Goal: Transaction & Acquisition: Purchase product/service

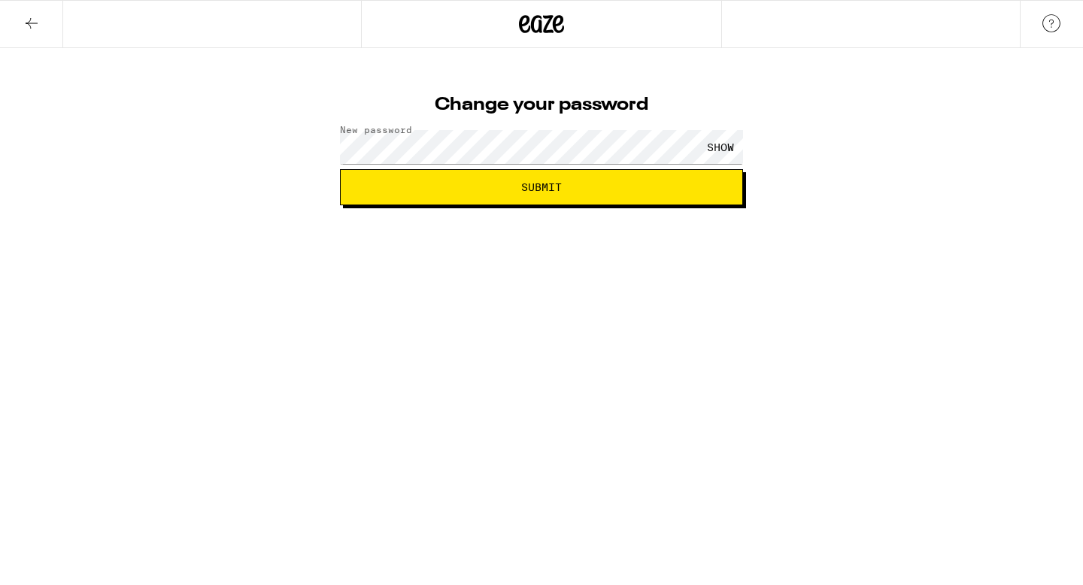
click at [553, 186] on span "Submit" at bounding box center [541, 187] width 41 height 11
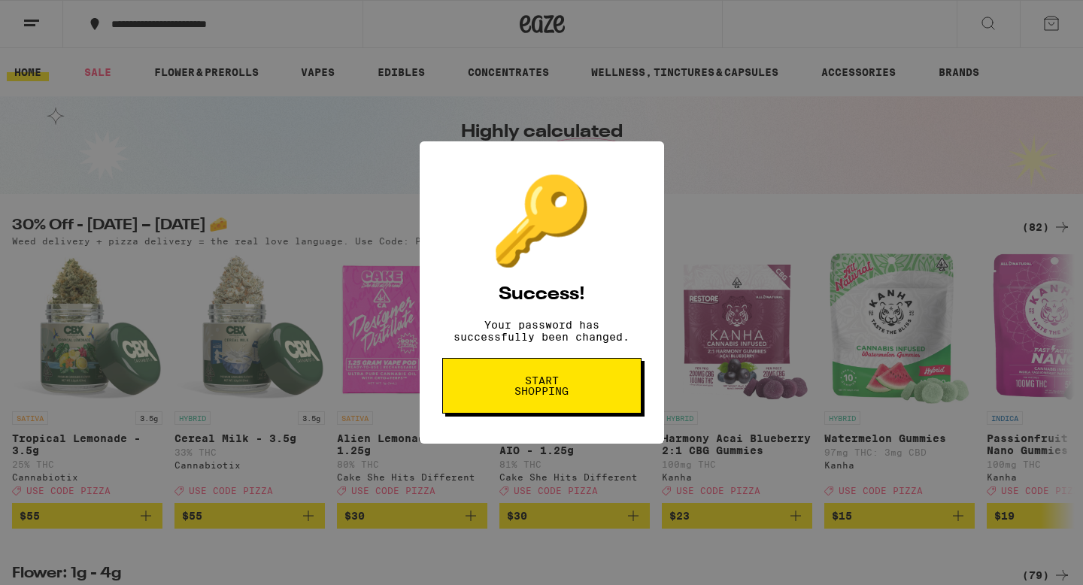
click at [0, 0] on span "Start shopping" at bounding box center [0, 0] width 0 height 0
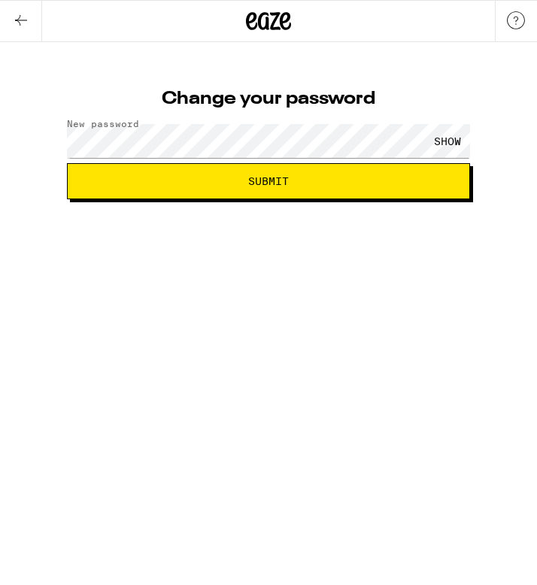
click at [279, 181] on span "Submit" at bounding box center [268, 181] width 41 height 11
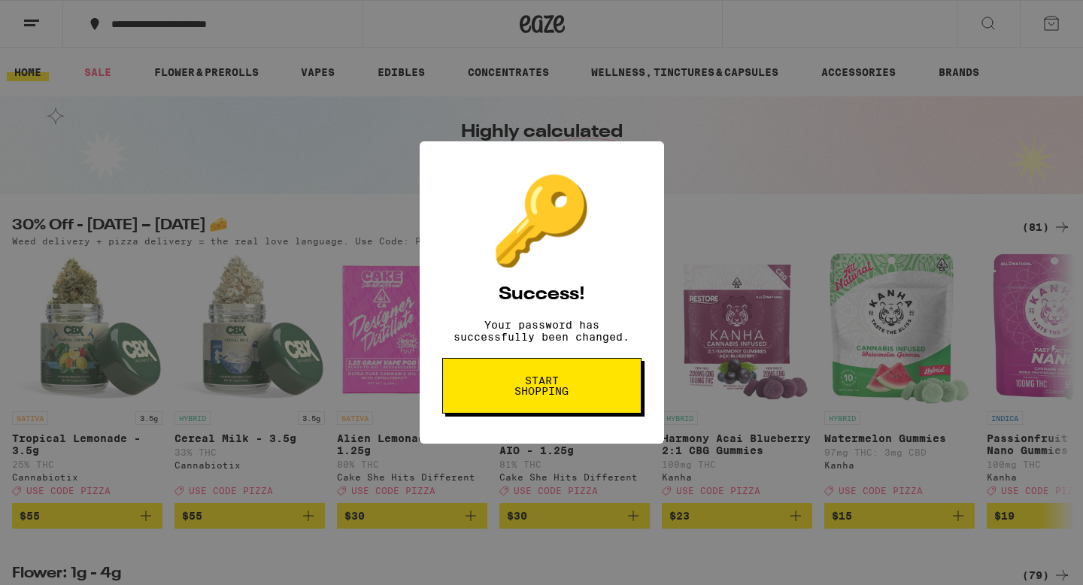
click at [0, 0] on div "🔑 Success! Your password has successfully been changed. Start shopping" at bounding box center [0, 0] width 0 height 0
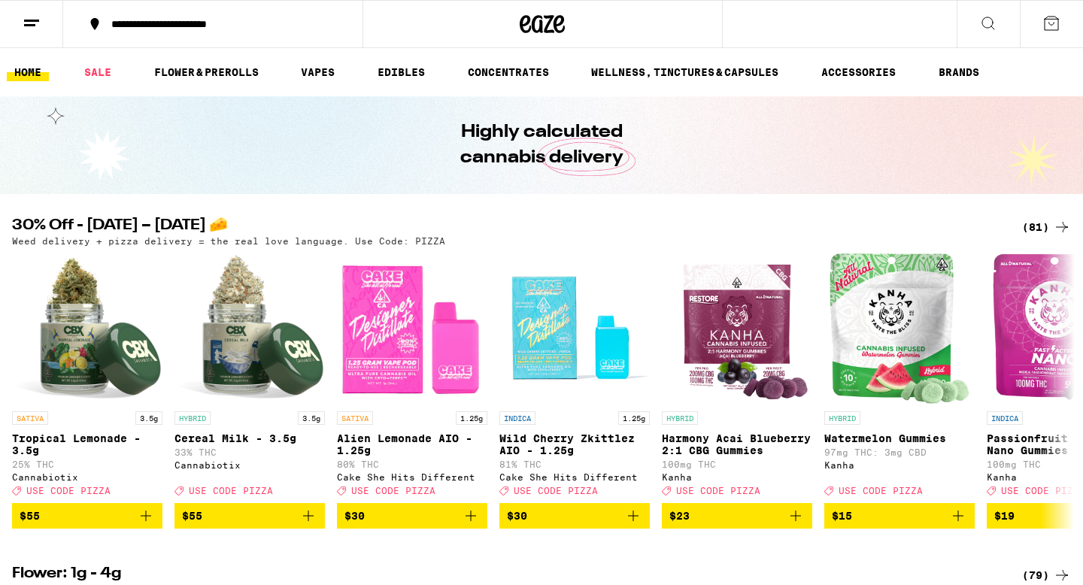
click at [35, 20] on line at bounding box center [31, 20] width 15 height 0
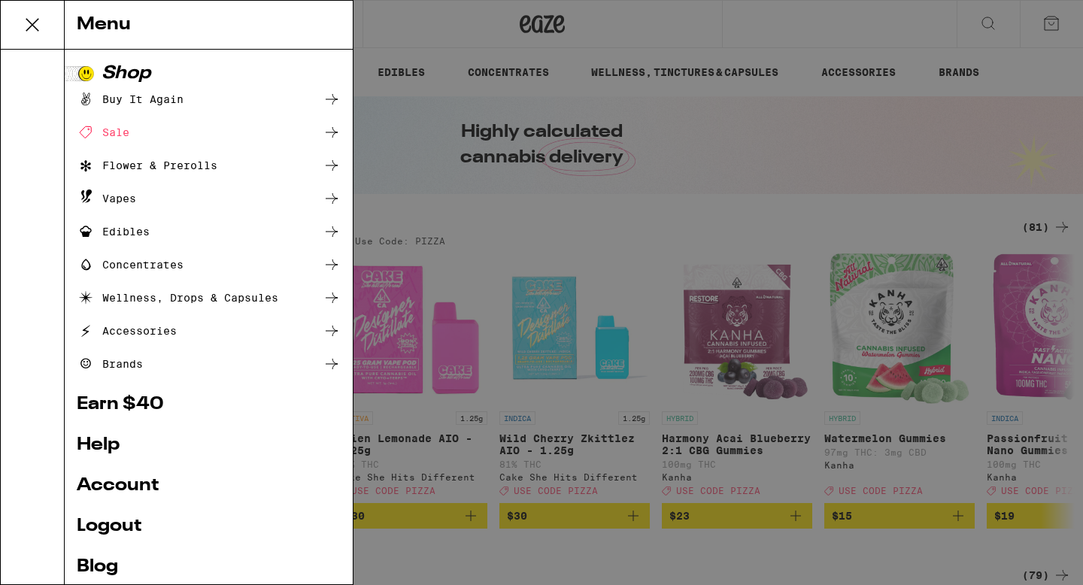
click at [126, 132] on div "Sale" at bounding box center [103, 132] width 53 height 18
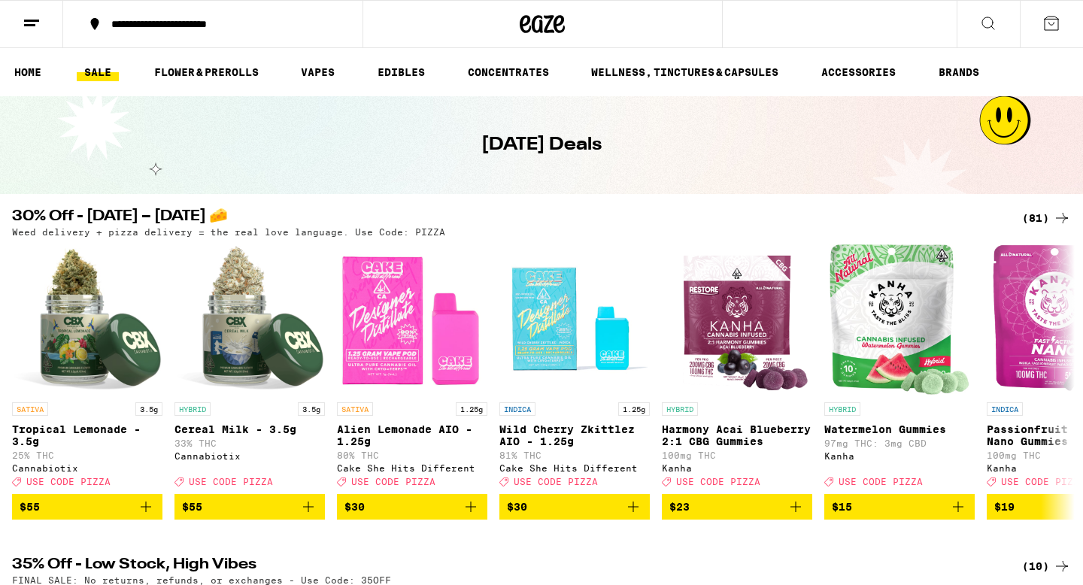
click at [536, 20] on icon at bounding box center [989, 23] width 18 height 18
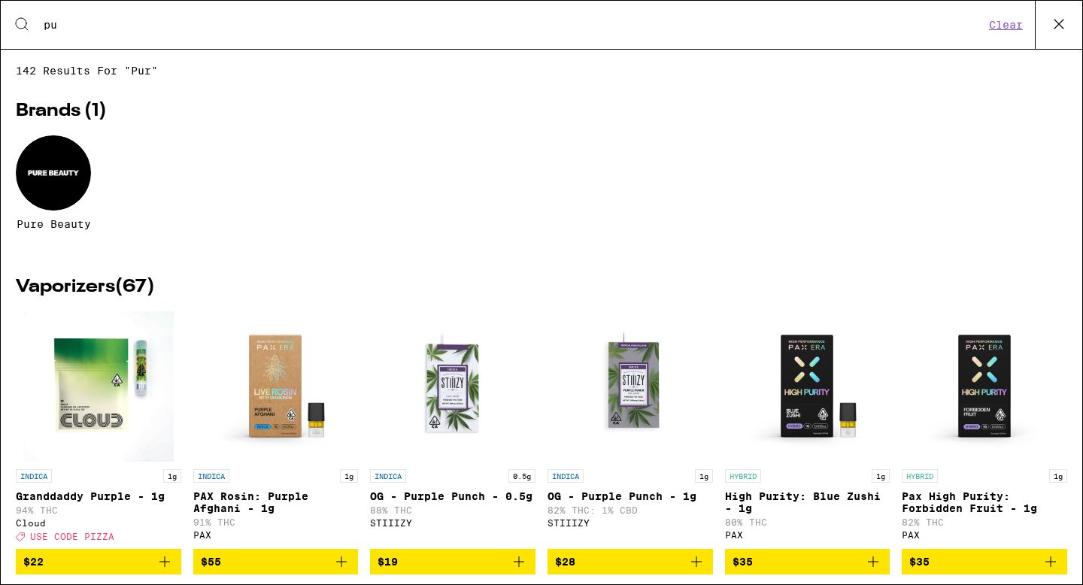
type input "p"
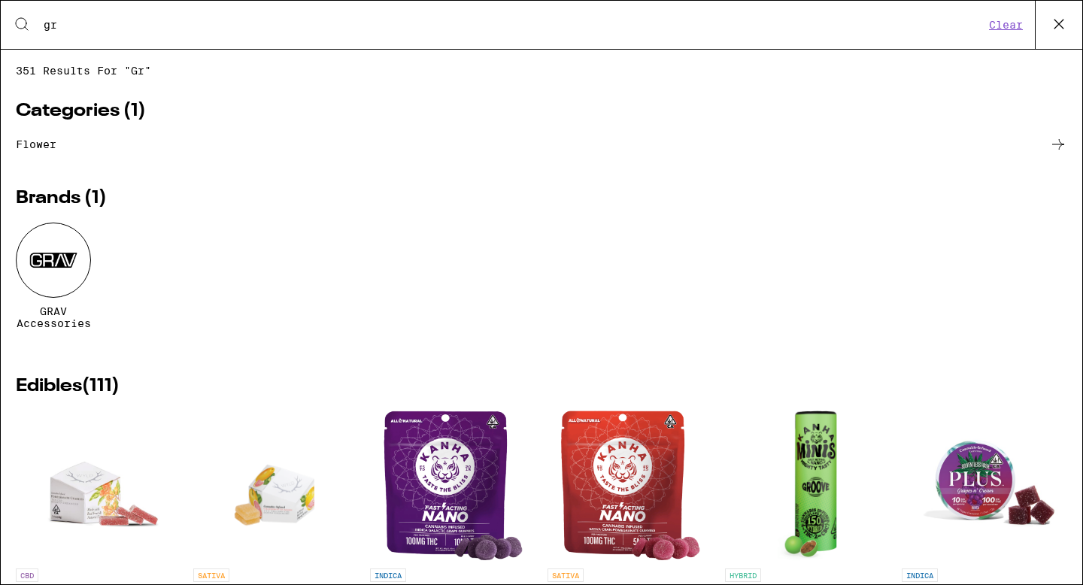
type input "g"
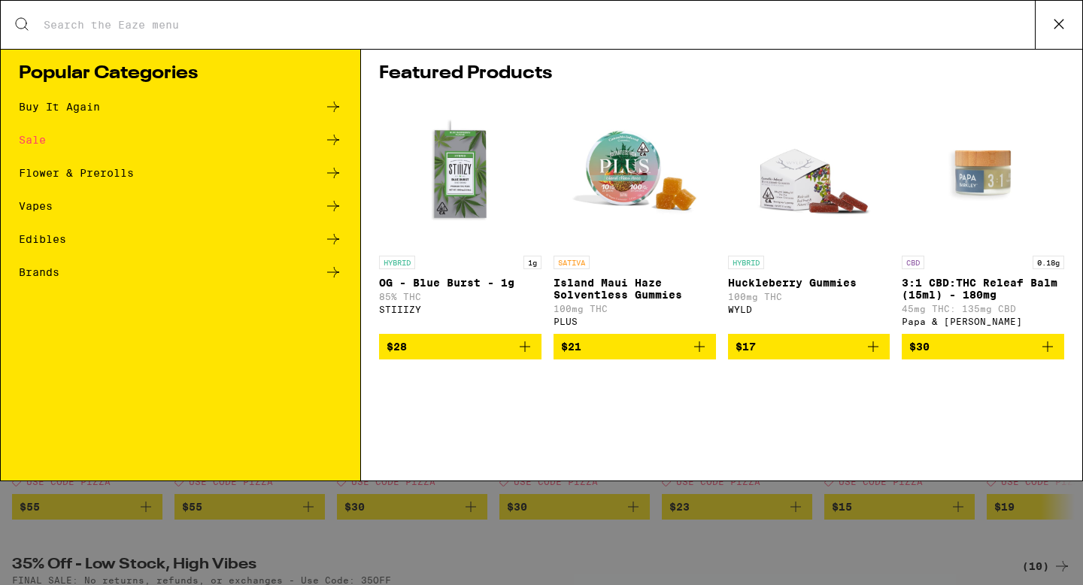
click at [47, 202] on div "Vapes" at bounding box center [36, 206] width 34 height 11
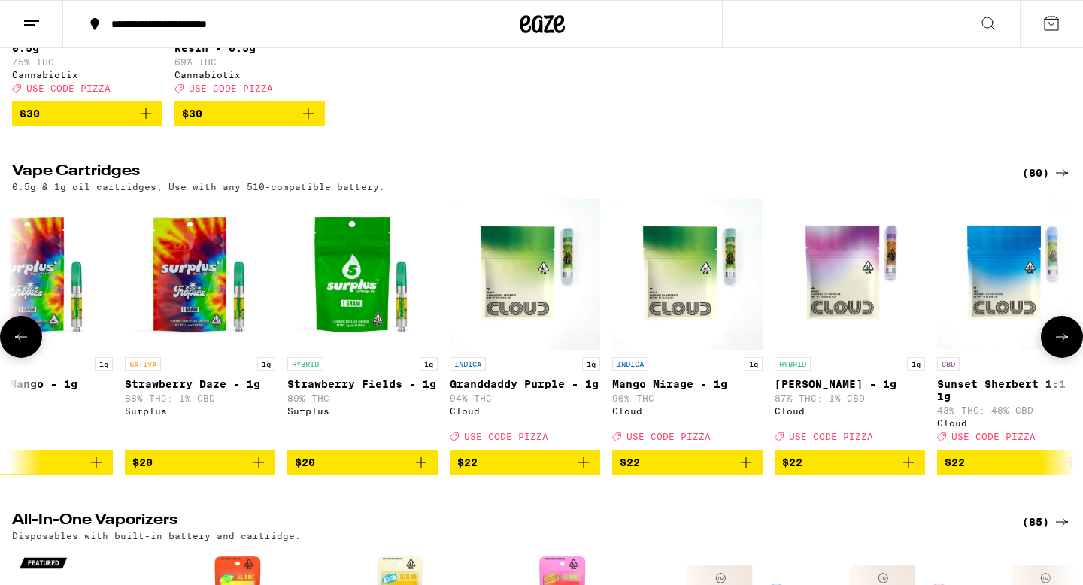
scroll to position [0, 1351]
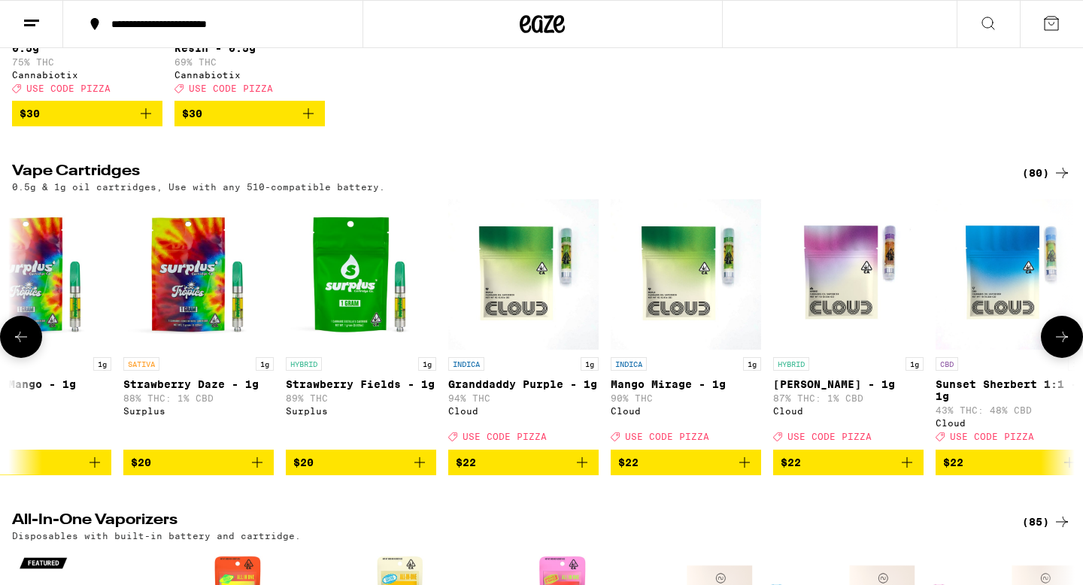
click at [524, 319] on img "Open page for Granddaddy Purple - 1g from Cloud" at bounding box center [523, 274] width 150 height 150
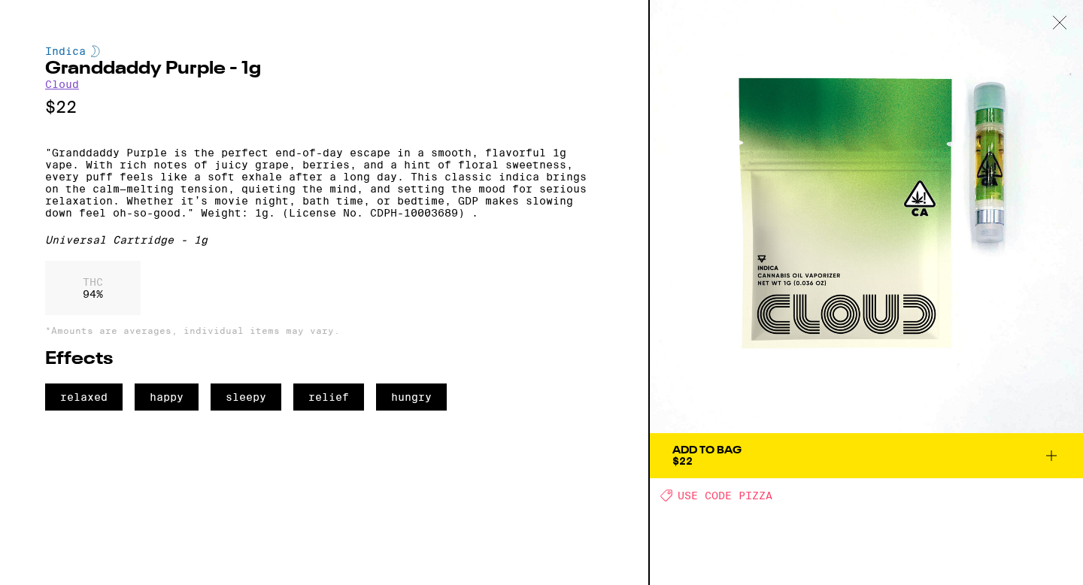
click at [536, 449] on div "Add To Bag" at bounding box center [707, 450] width 69 height 11
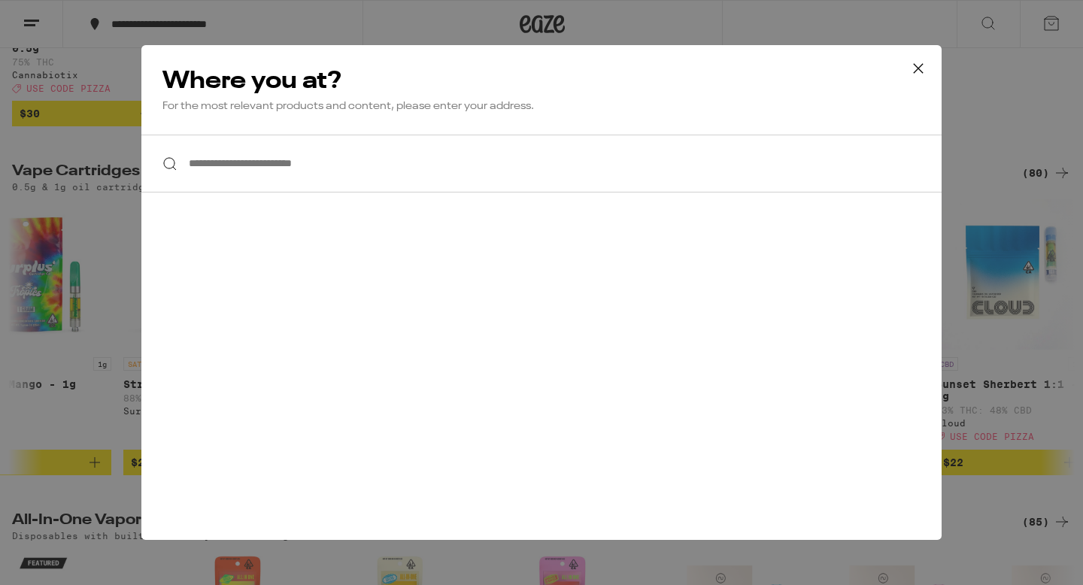
click at [465, 174] on input "**********" at bounding box center [541, 164] width 801 height 58
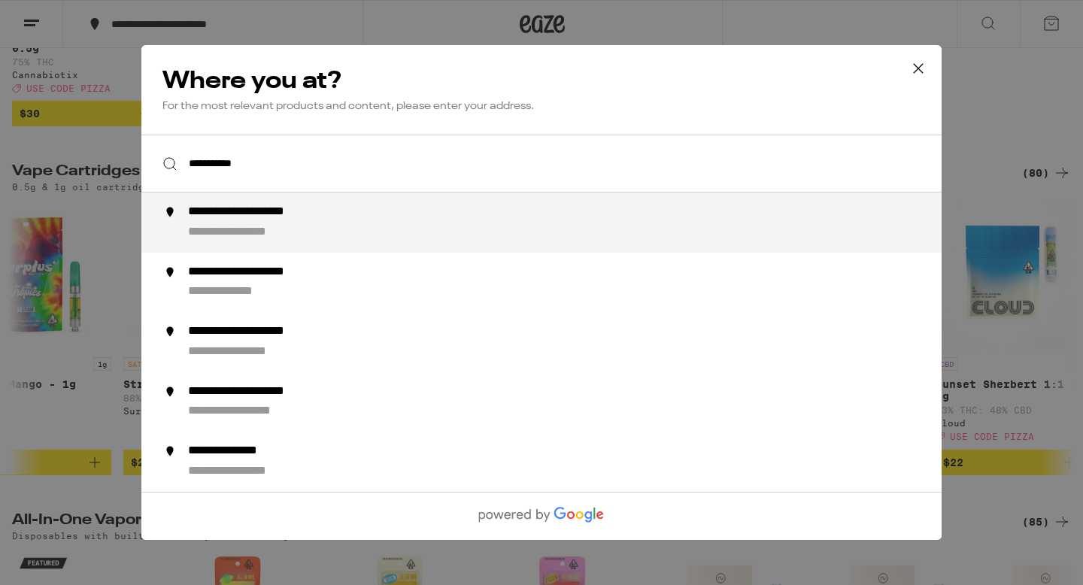
click at [305, 223] on div "**********" at bounding box center [571, 223] width 767 height 36
type input "**********"
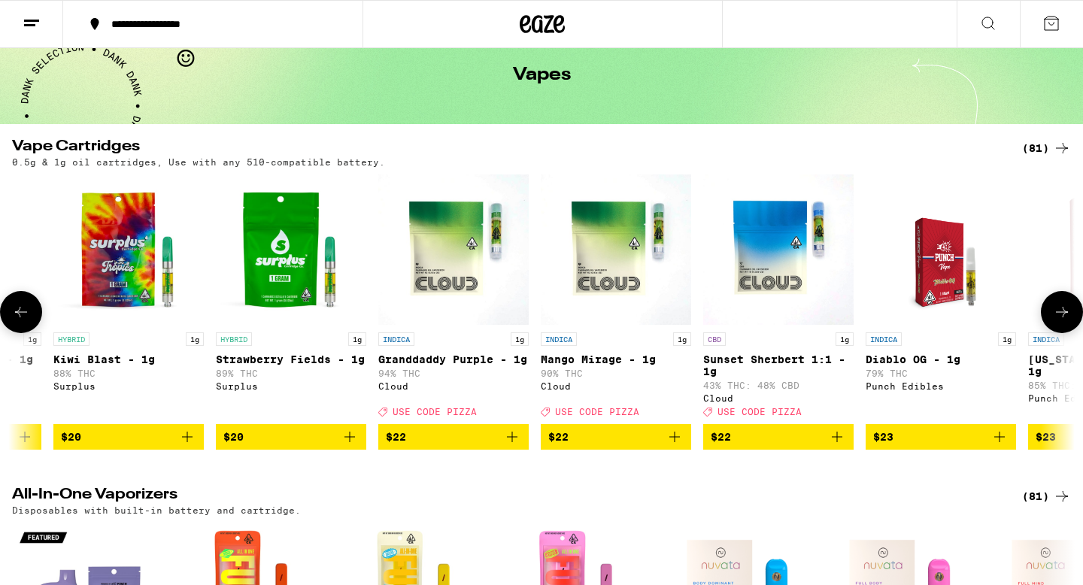
scroll to position [0, 1247]
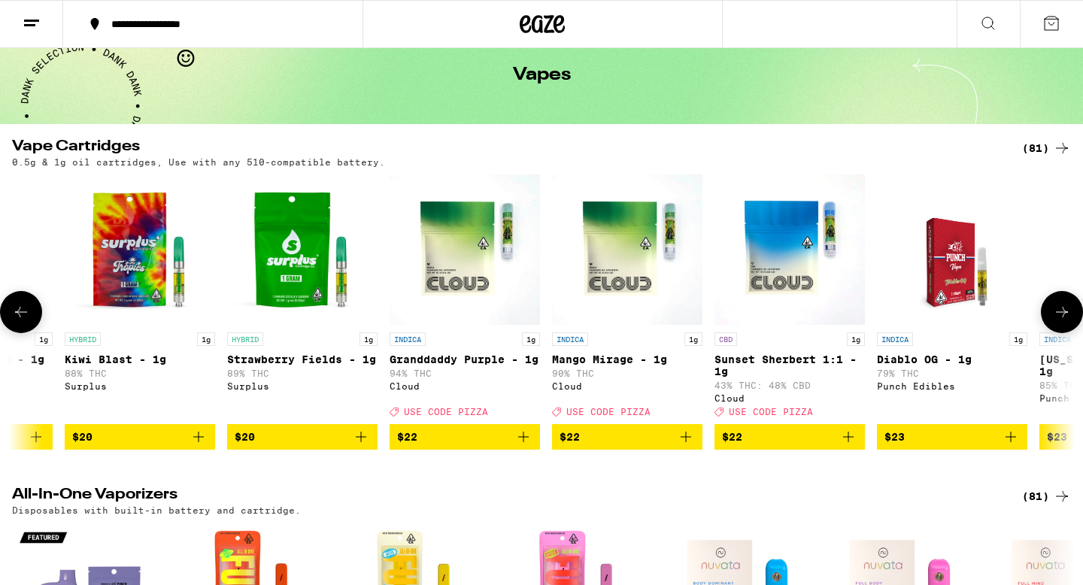
click at [536, 301] on img "Open page for Diablo OG - 1g from Punch Edibles" at bounding box center [953, 250] width 117 height 150
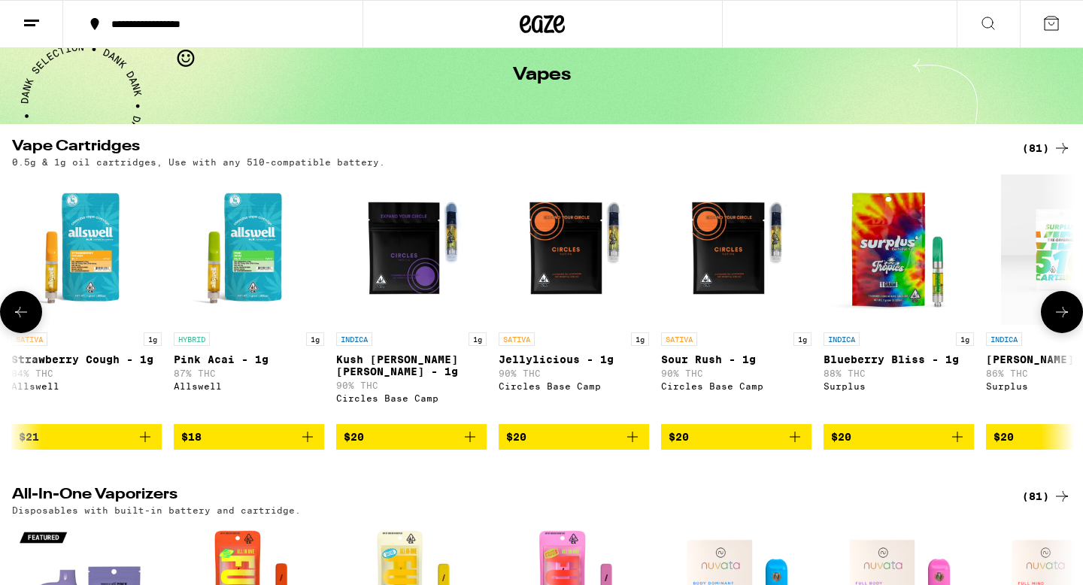
scroll to position [0, 163]
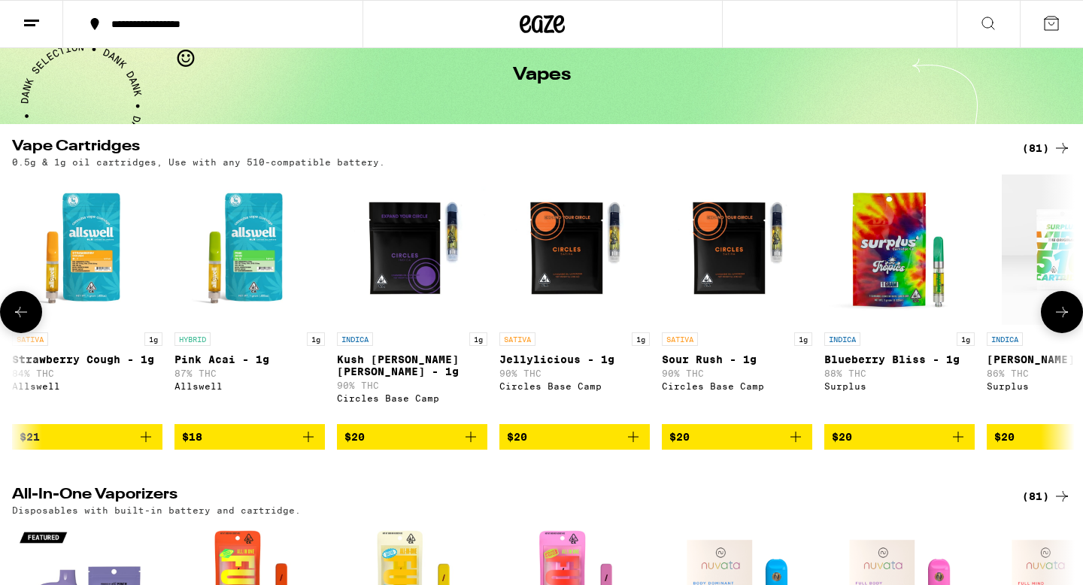
click at [536, 305] on img "Open page for Sour Rush - 1g from Circles Base Camp" at bounding box center [737, 250] width 150 height 150
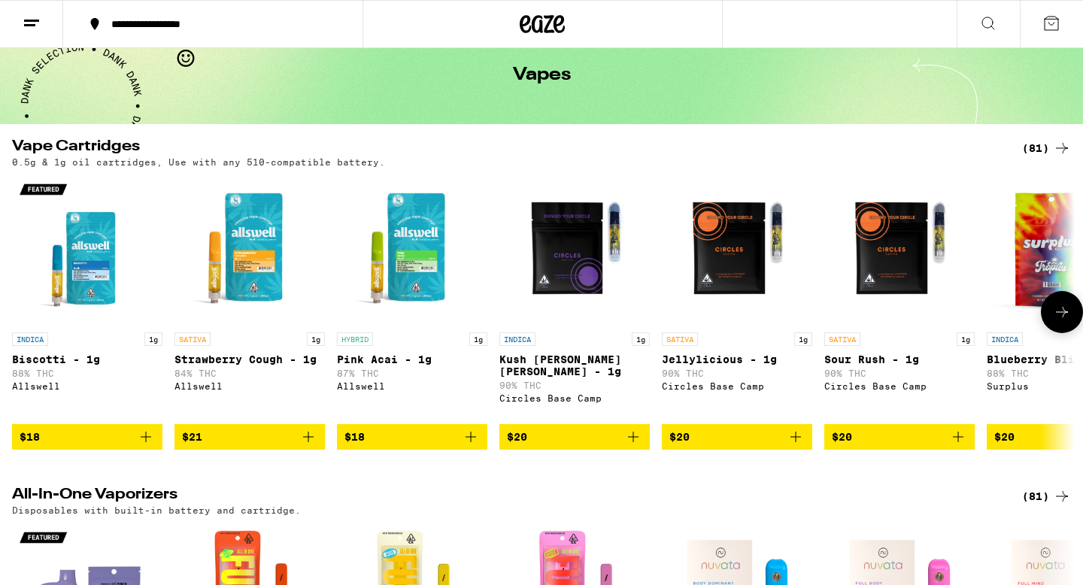
click at [111, 251] on img "Open page for Biscotti - 1g from Allswell" at bounding box center [87, 250] width 150 height 150
click at [266, 289] on img "Open page for Strawberry Cough - 1g from Allswell" at bounding box center [250, 250] width 150 height 150
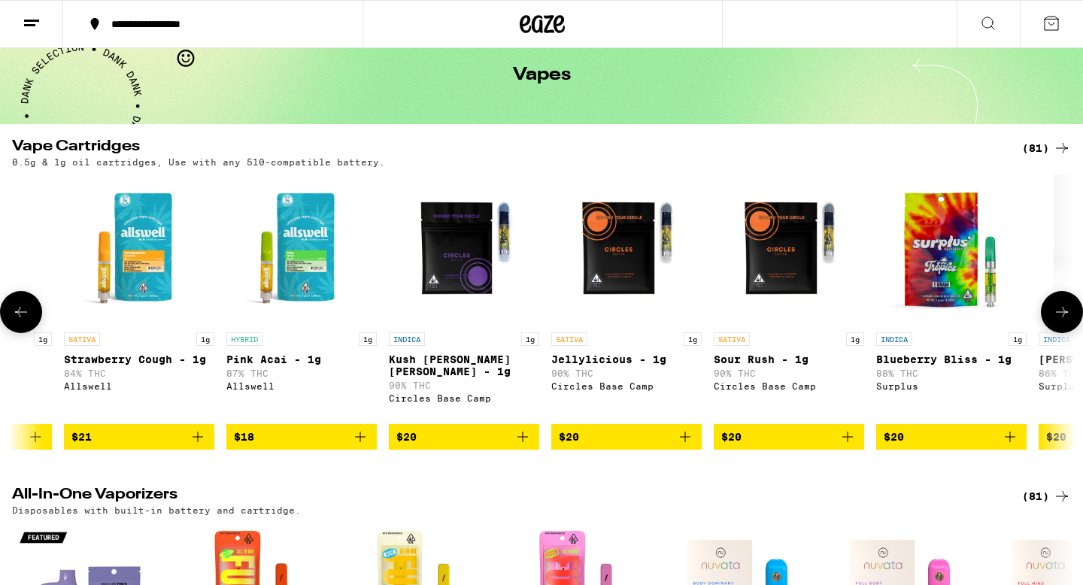
scroll to position [0, 129]
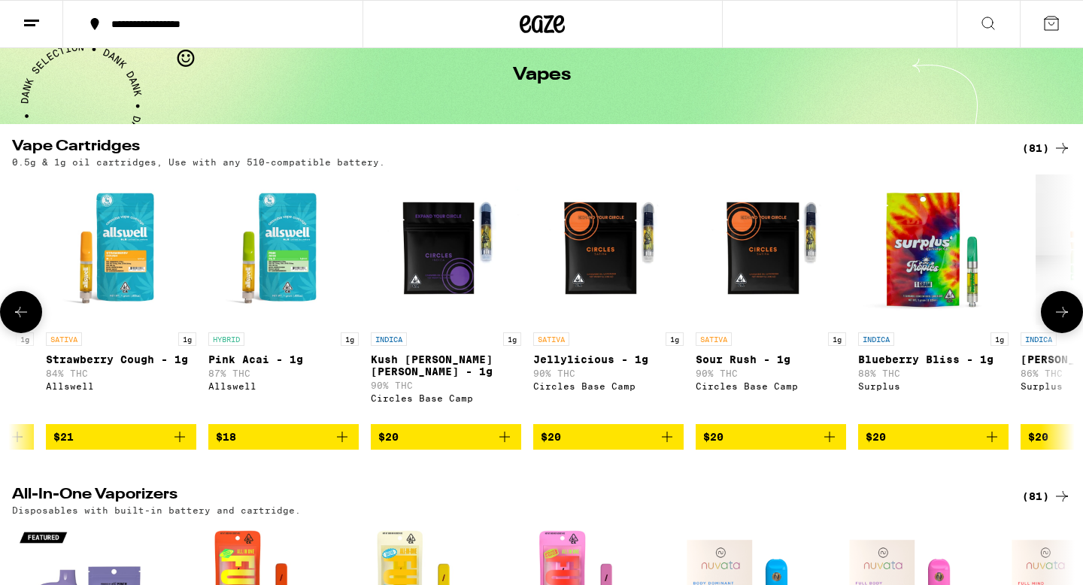
click at [448, 304] on img "Open page for Kush Berry Bliss - 1g from Circles Base Camp" at bounding box center [446, 250] width 150 height 150
click at [536, 327] on link "SATIVA 1g Jellylicious - 1g 90% THC Circles Base Camp" at bounding box center [608, 300] width 150 height 250
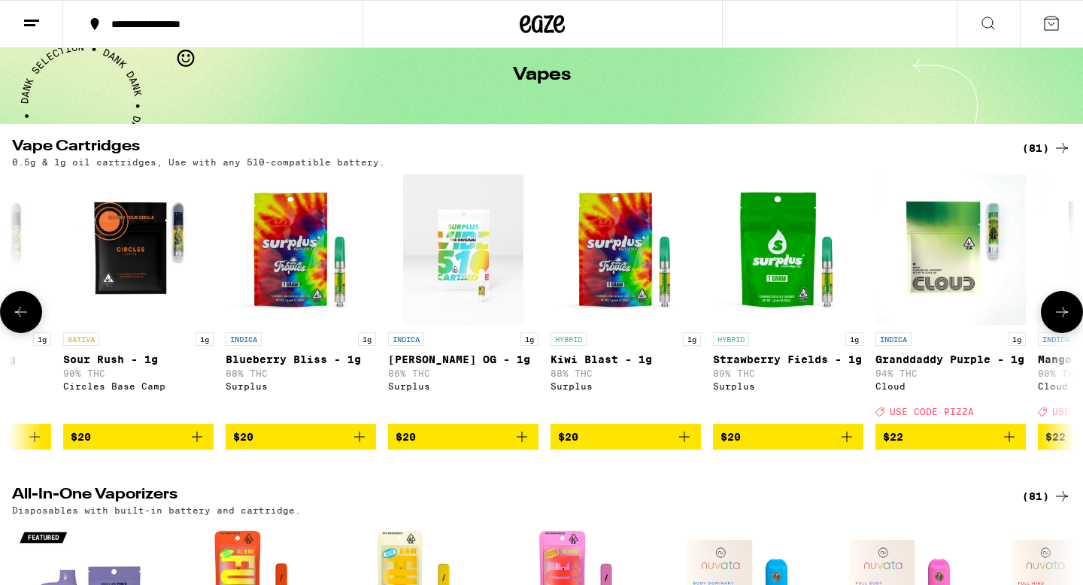
scroll to position [0, 770]
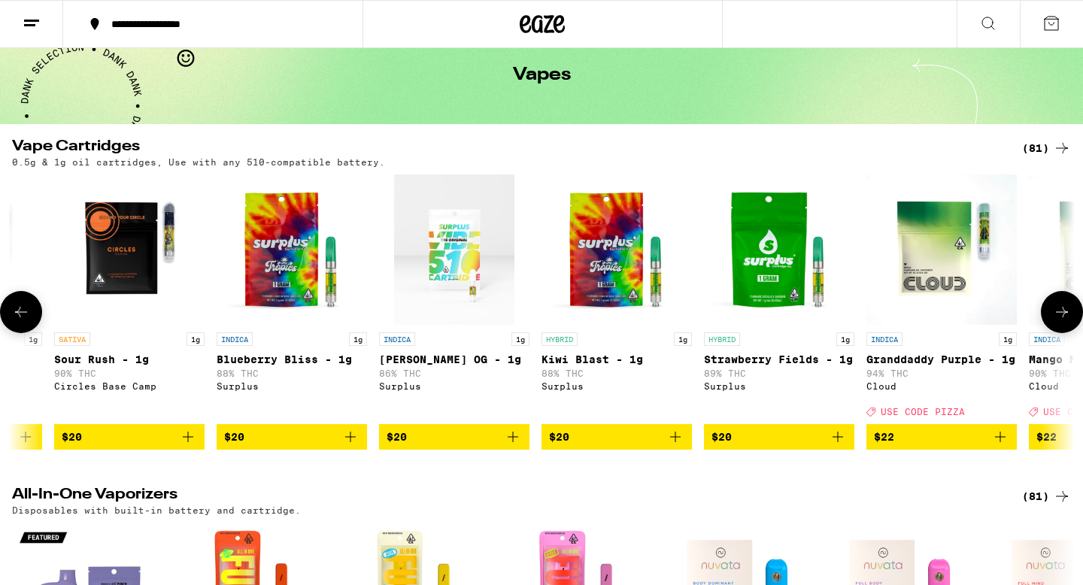
click at [536, 293] on img "Open page for Strawberry Fields - 1g from Surplus" at bounding box center [779, 250] width 150 height 150
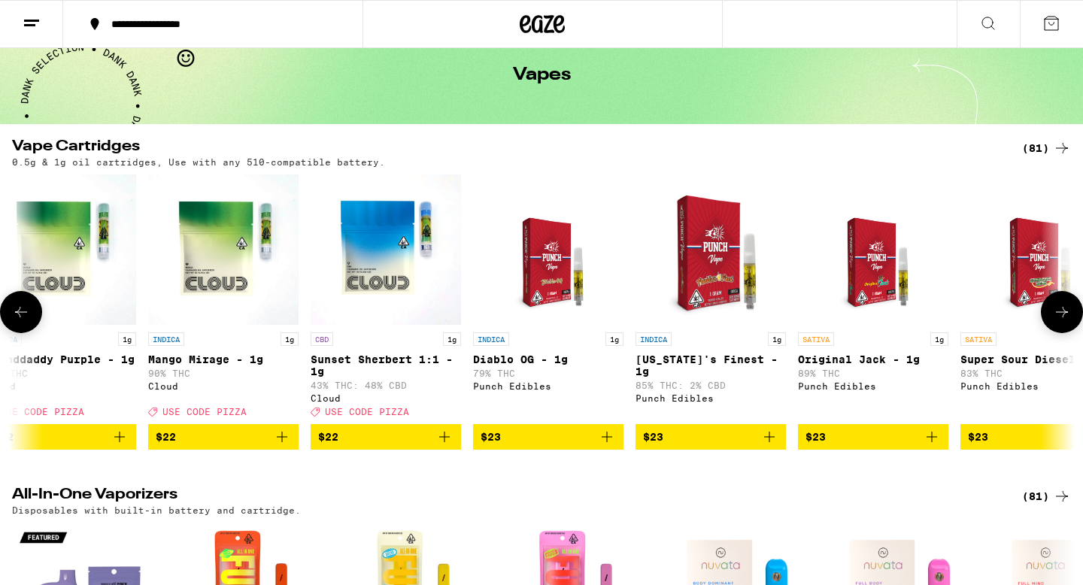
scroll to position [0, 1655]
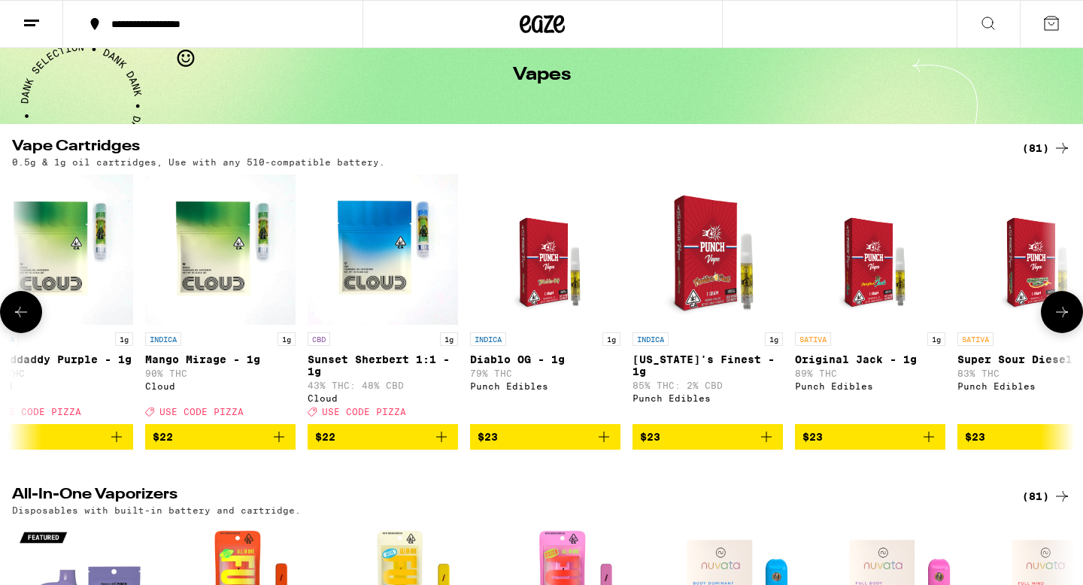
click at [536, 311] on img "Open page for Diablo OG - 1g from Punch Edibles" at bounding box center [546, 250] width 117 height 150
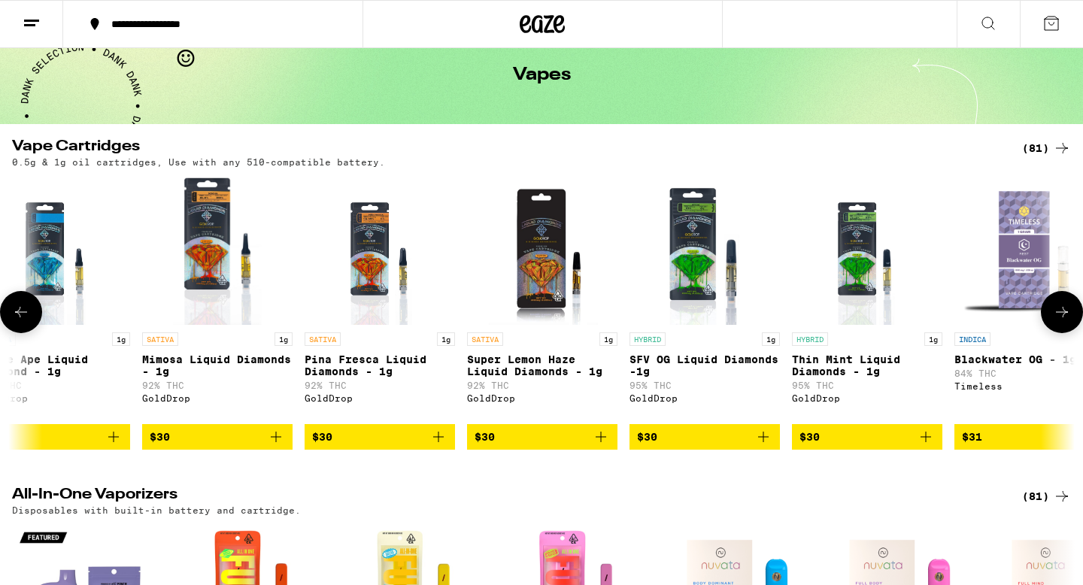
scroll to position [0, 5539]
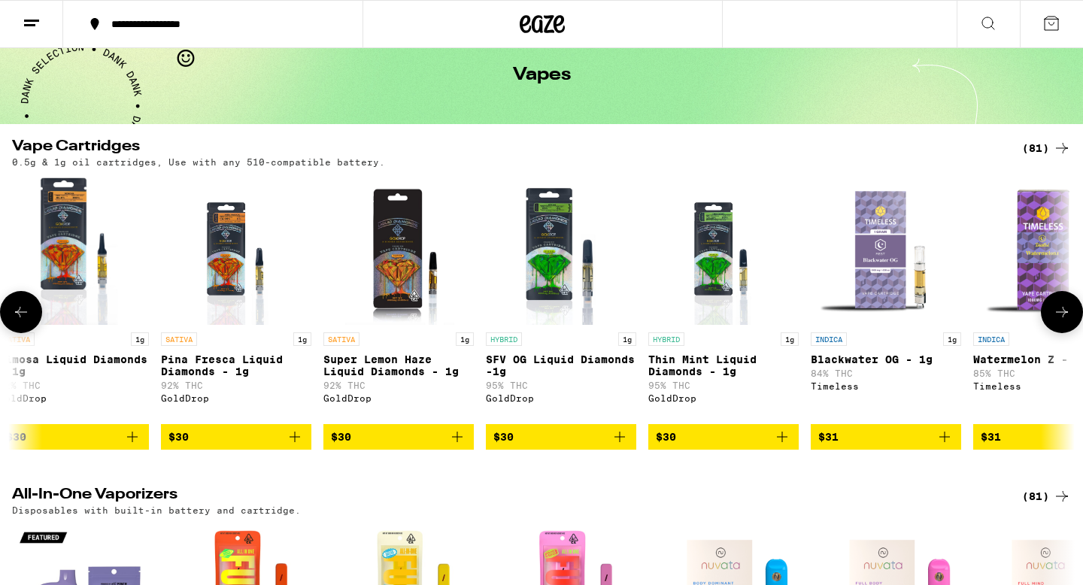
click at [536, 300] on img "Open page for Thin Mint Liquid Diamonds - 1g from GoldDrop" at bounding box center [724, 250] width 120 height 150
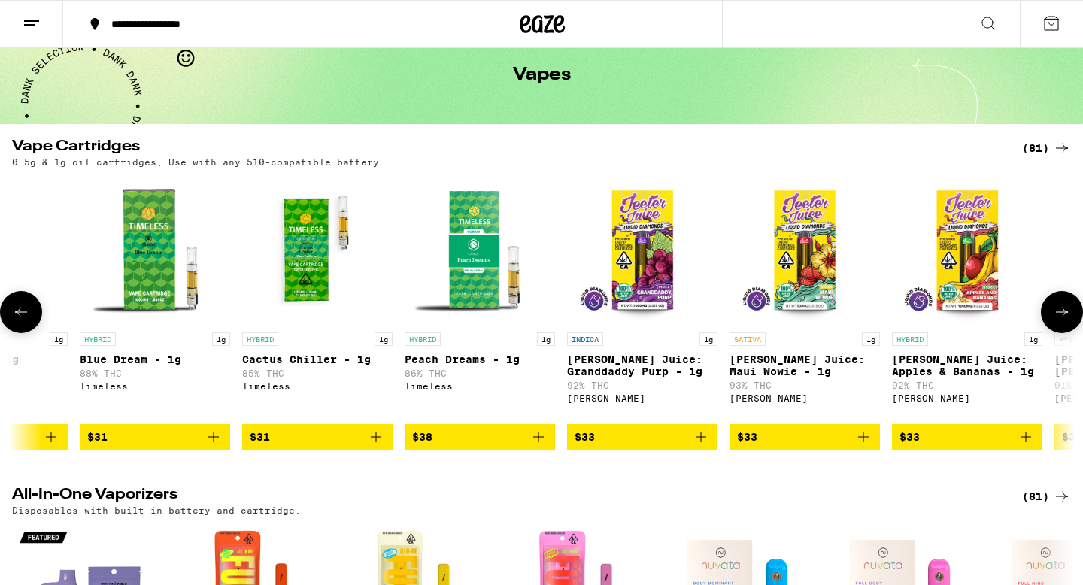
scroll to position [0, 6924]
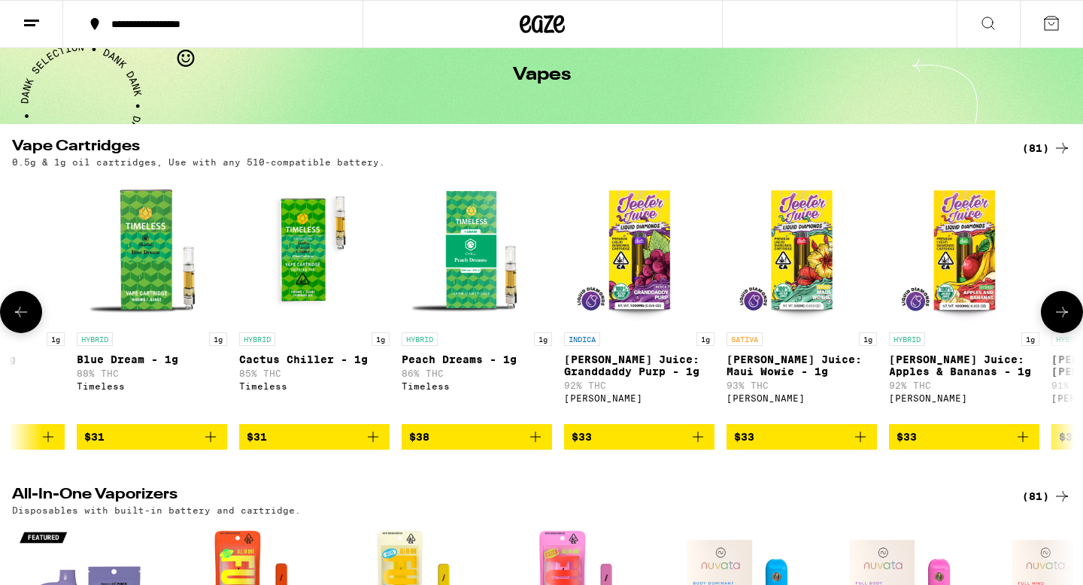
click at [536, 325] on img "Open page for Jeeter Juice: Granddaddy Purp - 1g from Jeeter" at bounding box center [639, 250] width 150 height 150
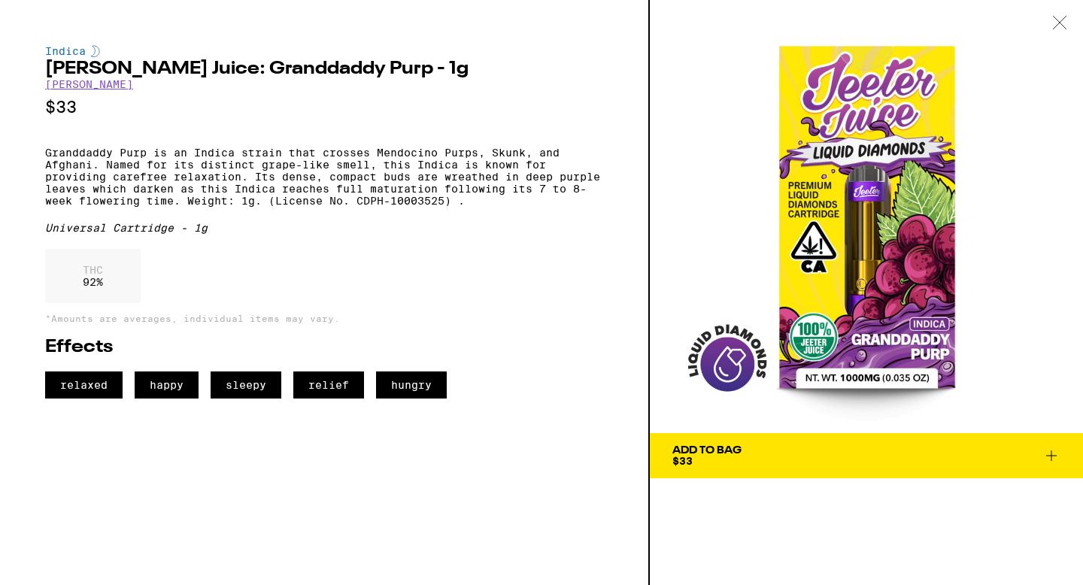
click at [536, 453] on div "Add To Bag" at bounding box center [707, 450] width 69 height 11
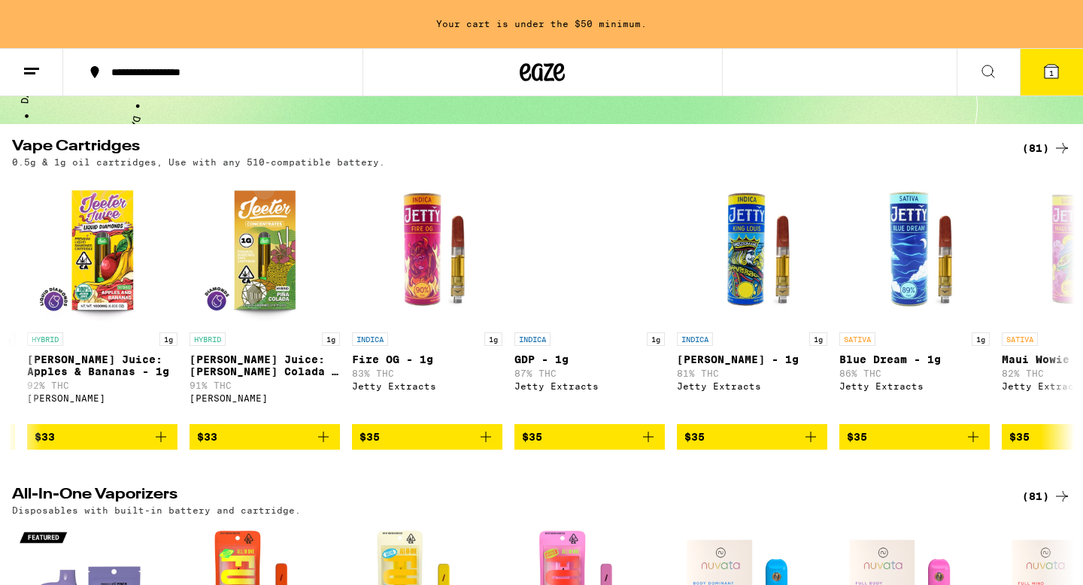
scroll to position [0, 7787]
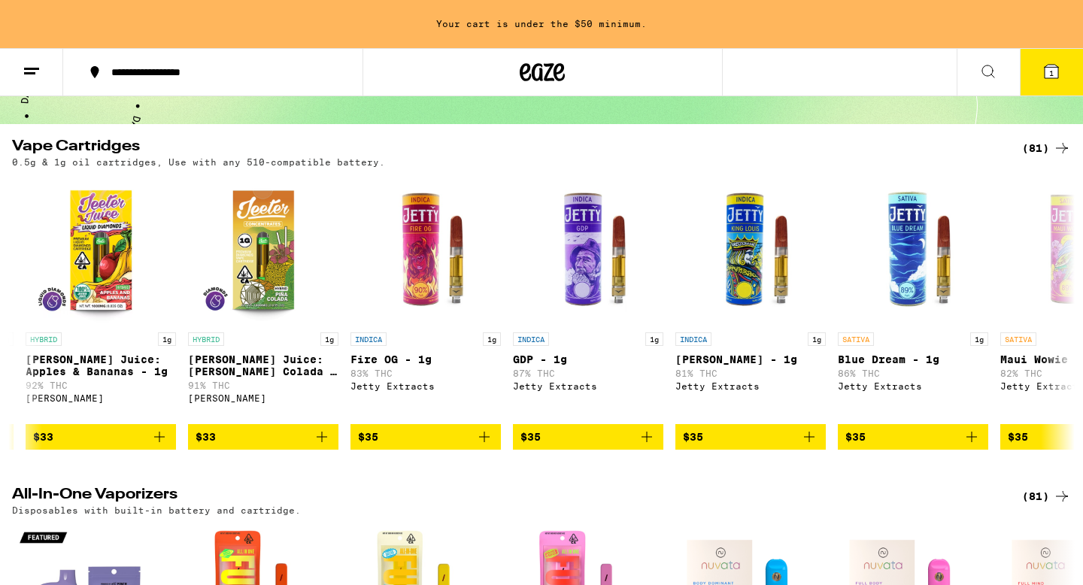
click at [443, 311] on img "Open page for Fire OG - 1g from Jetty Extracts" at bounding box center [426, 250] width 150 height 150
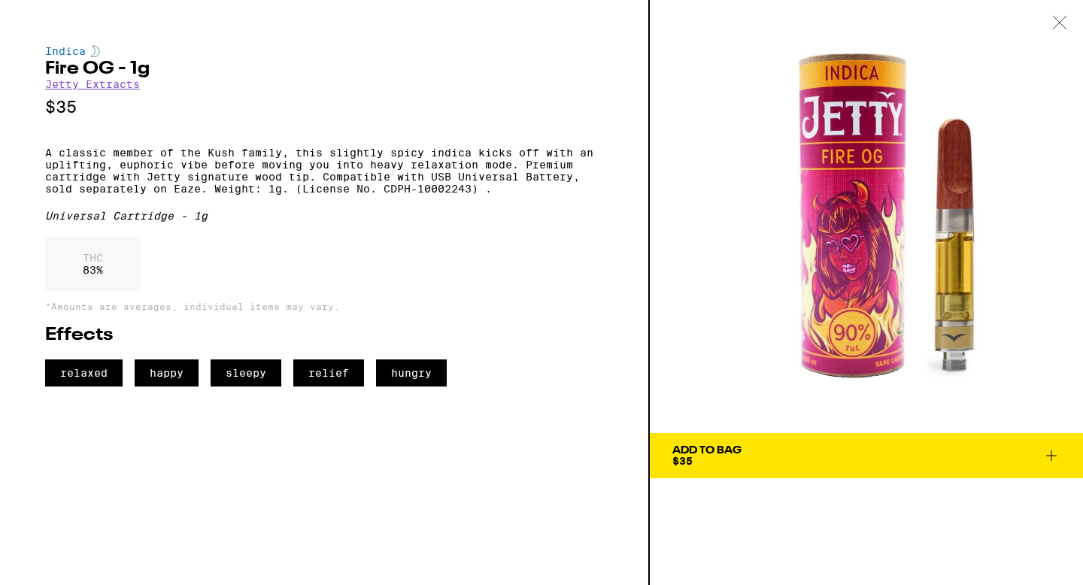
click at [536, 457] on span "Add To Bag $35" at bounding box center [867, 455] width 388 height 21
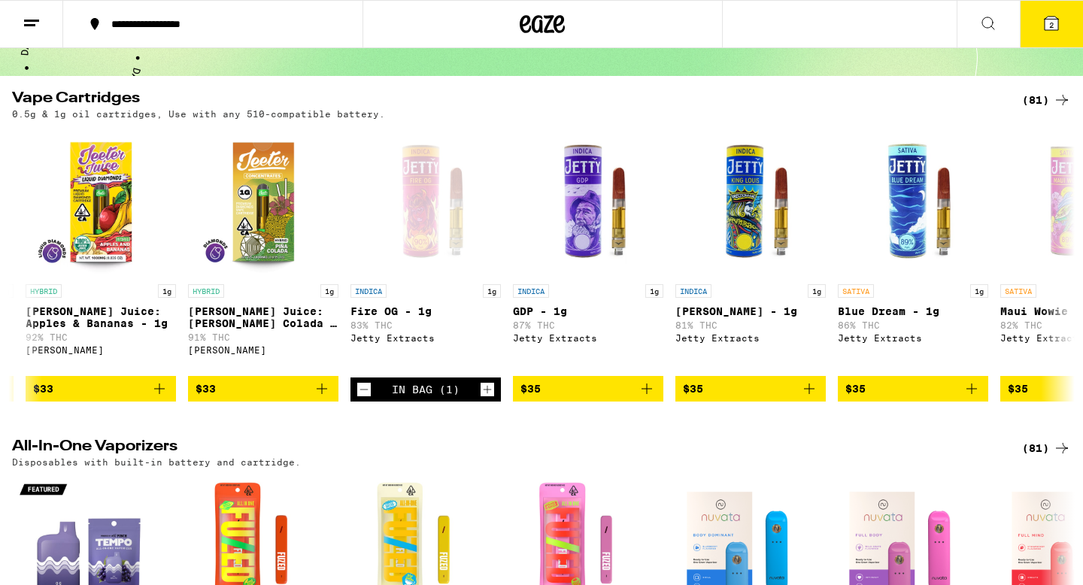
scroll to position [70, 0]
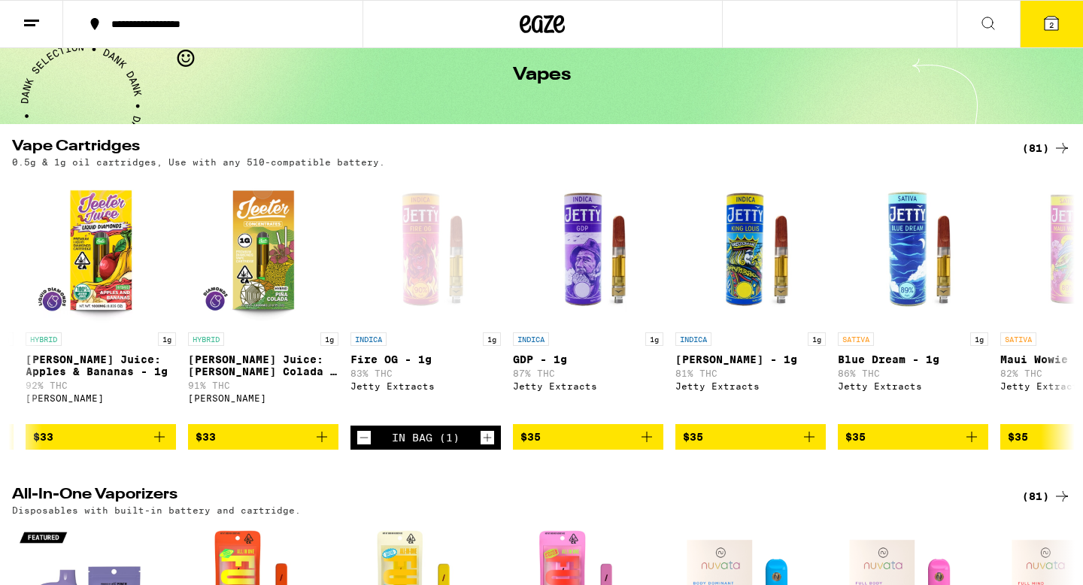
click at [536, 26] on icon at bounding box center [1052, 24] width 14 height 14
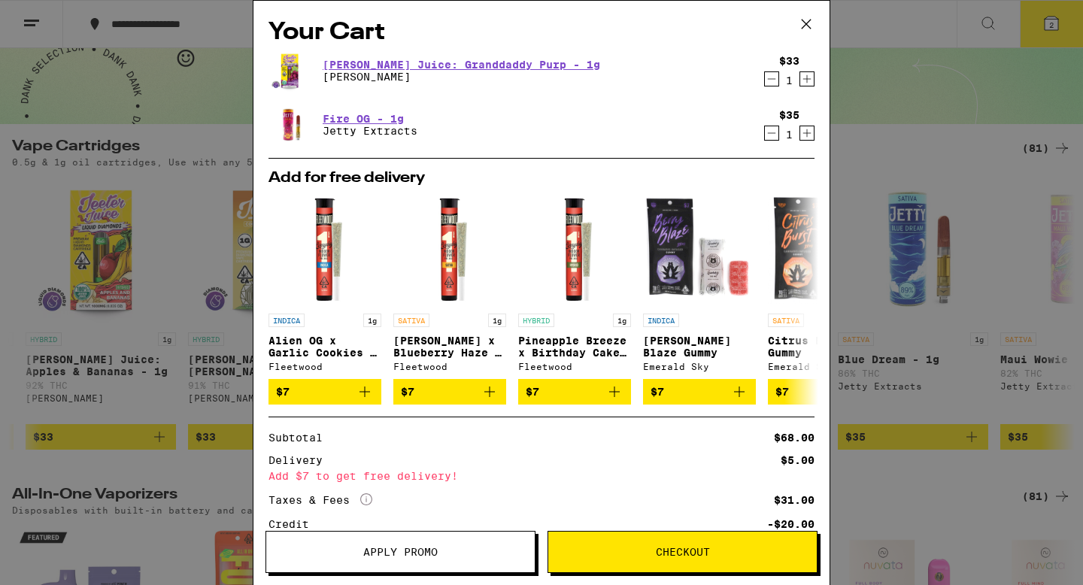
click at [536, 26] on icon at bounding box center [806, 24] width 23 height 23
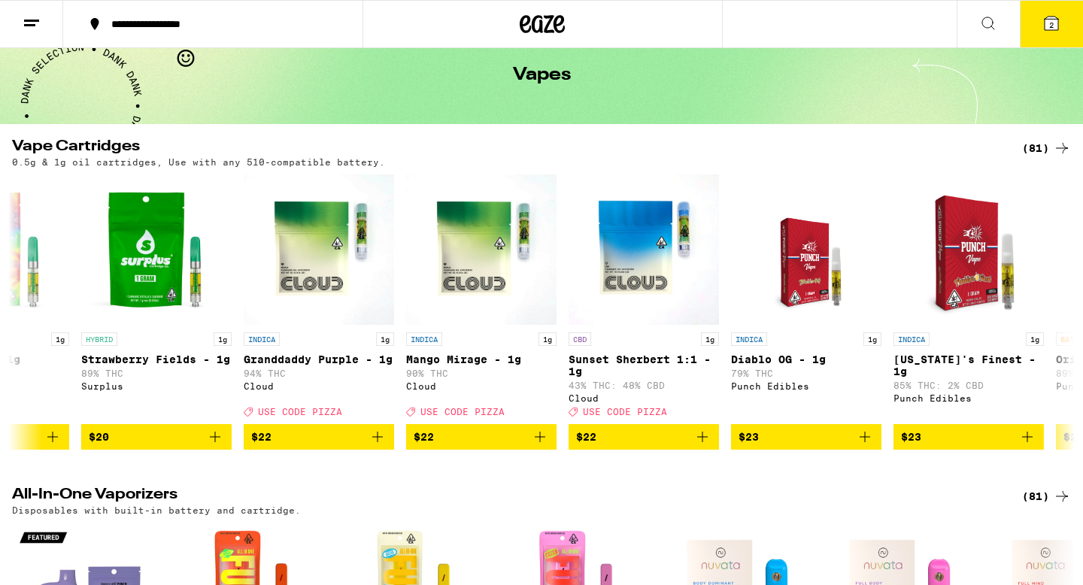
scroll to position [0, 1391]
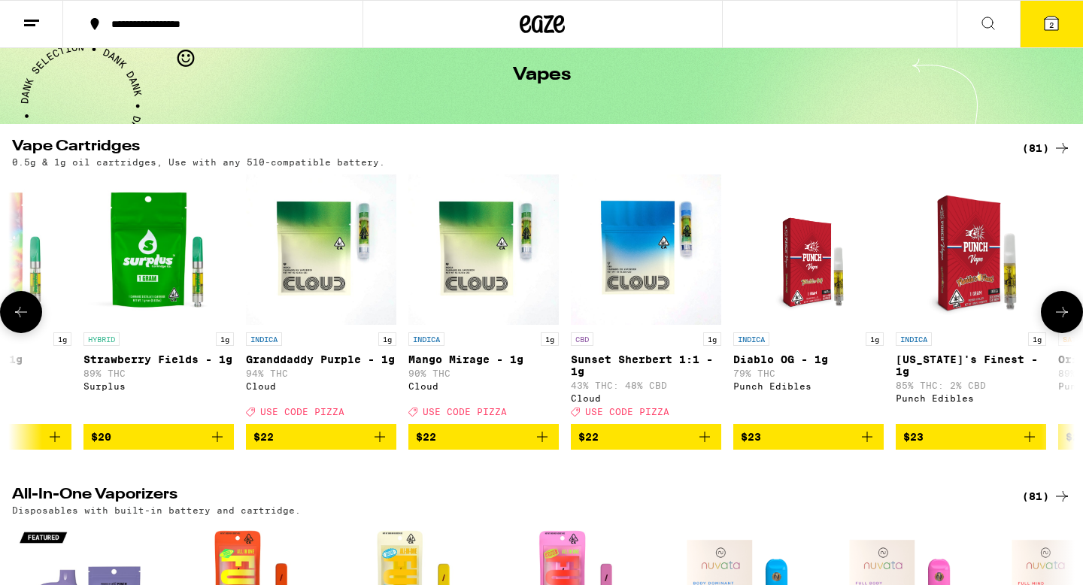
click at [377, 446] on icon "Add to bag" at bounding box center [380, 437] width 18 height 18
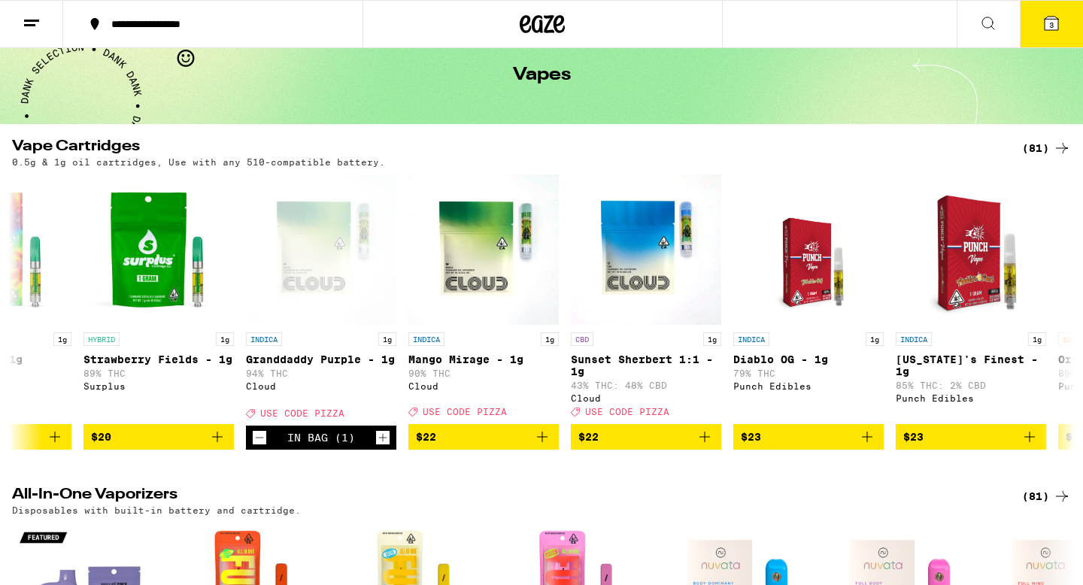
click at [536, 26] on span "3" at bounding box center [1052, 24] width 5 height 9
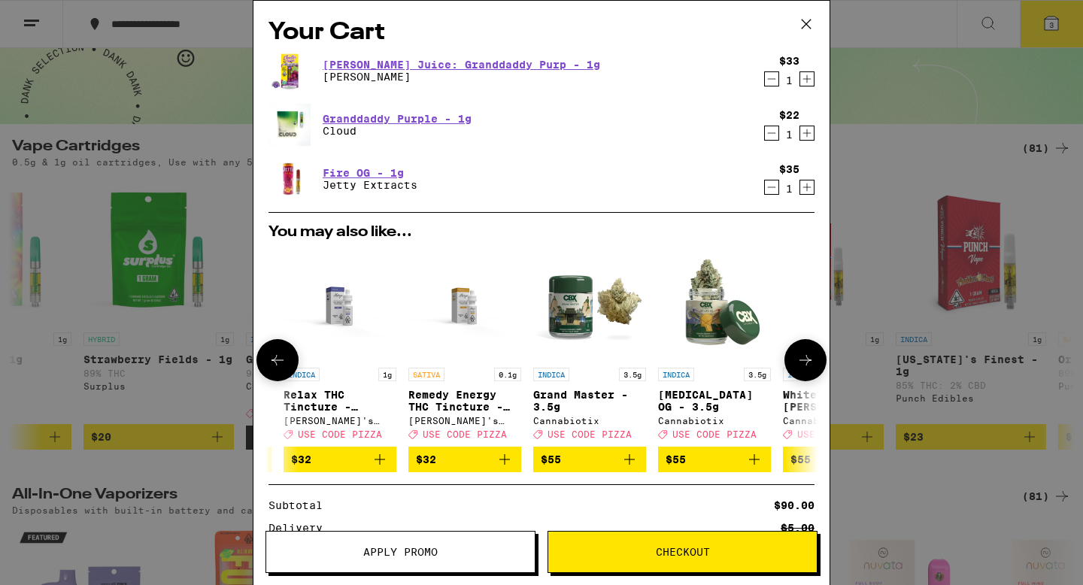
scroll to position [0, 236]
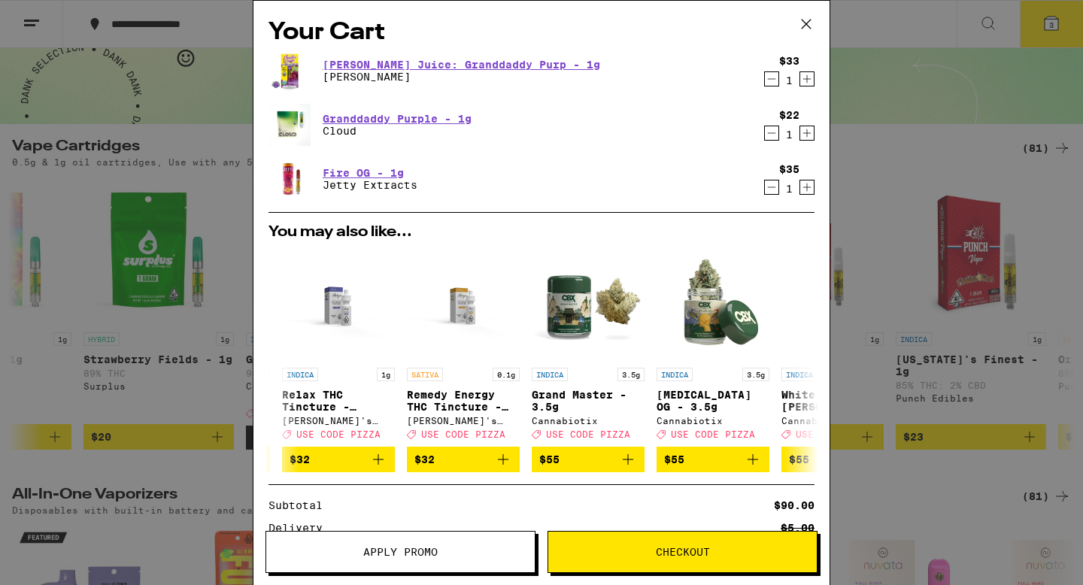
click at [536, 553] on span "Checkout" at bounding box center [683, 552] width 54 height 11
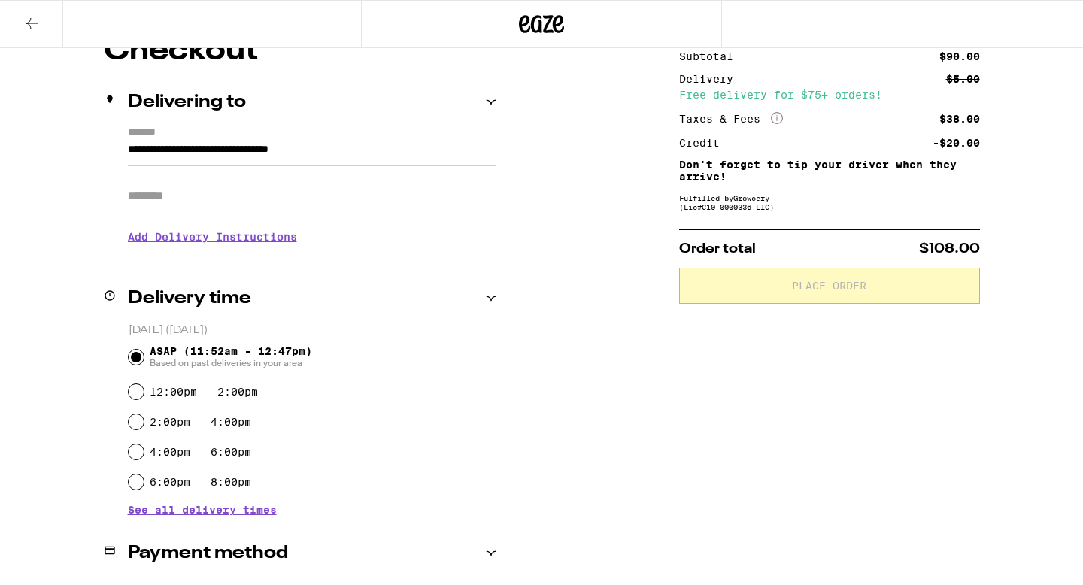
scroll to position [147, 0]
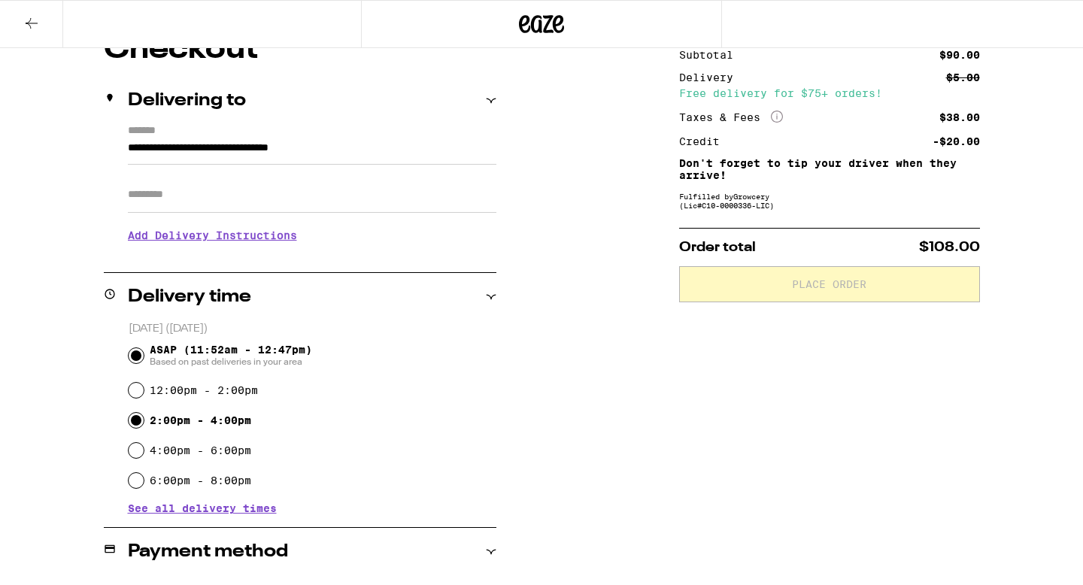
click at [138, 419] on input "2:00pm - 4:00pm" at bounding box center [136, 420] width 15 height 15
radio input "true"
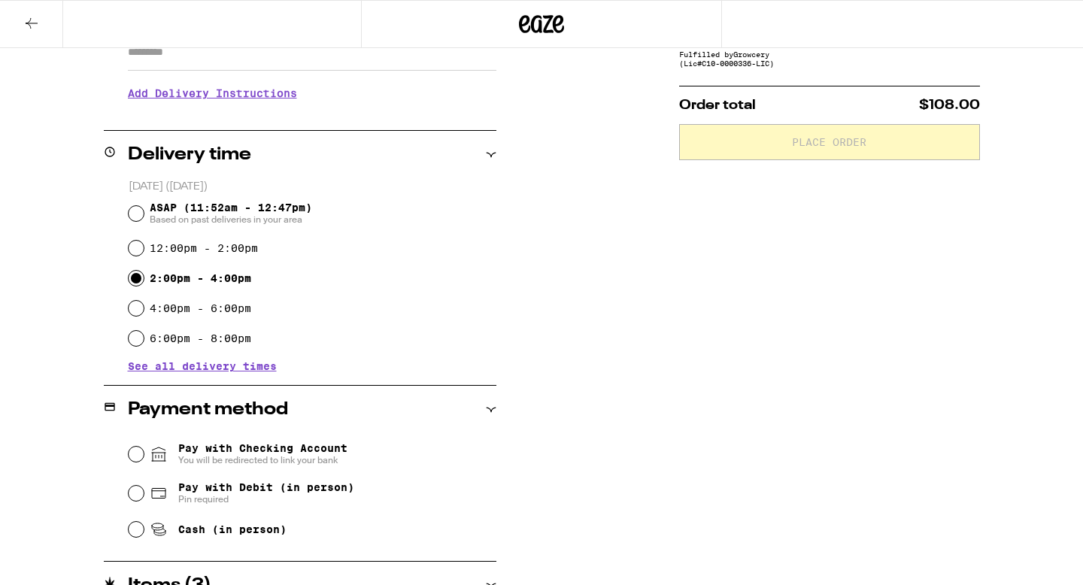
scroll to position [440, 0]
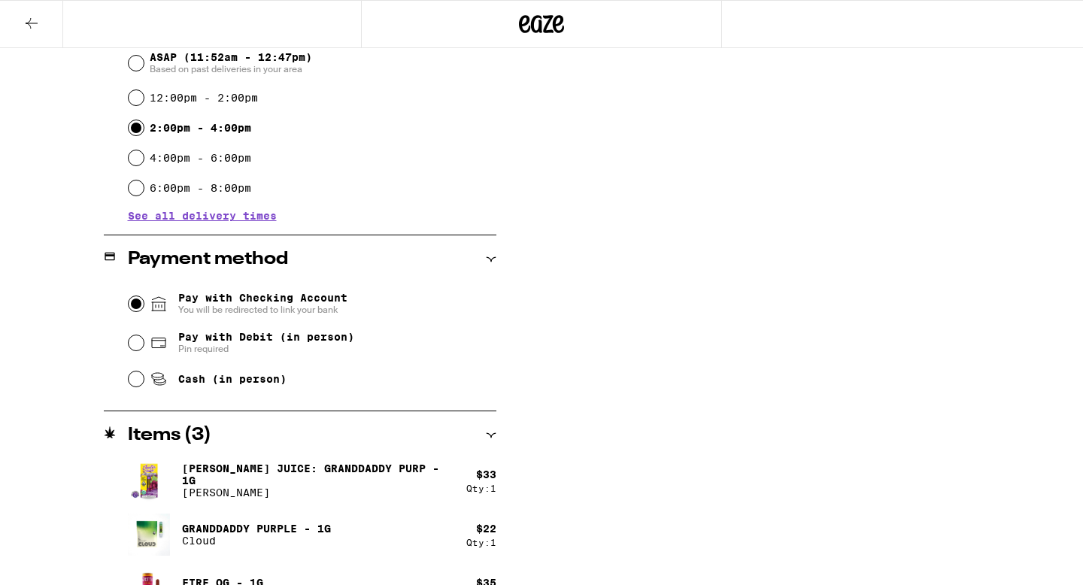
click at [138, 307] on input "Pay with Checking Account You will be redirected to link your bank" at bounding box center [136, 303] width 15 height 15
click at [188, 219] on span "See all delivery times" at bounding box center [202, 216] width 149 height 11
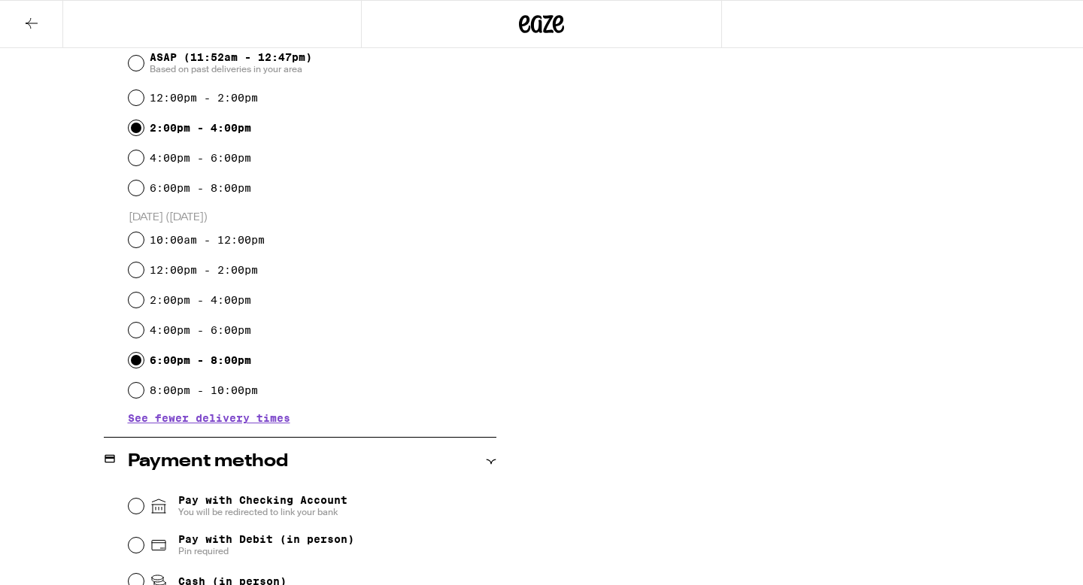
click at [136, 357] on input "6:00pm - 8:00pm" at bounding box center [136, 360] width 15 height 15
radio input "true"
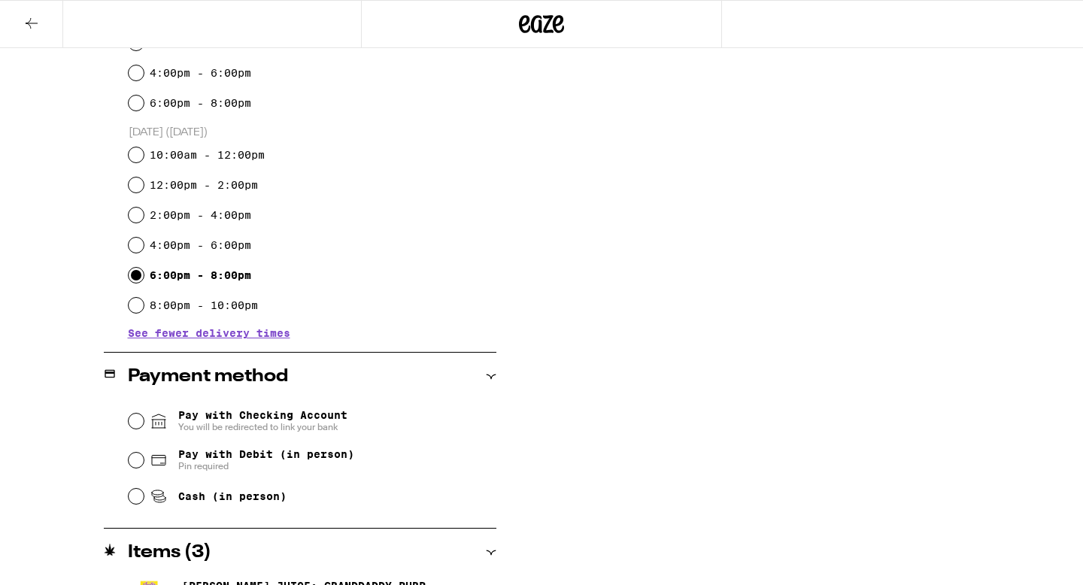
scroll to position [562, 0]
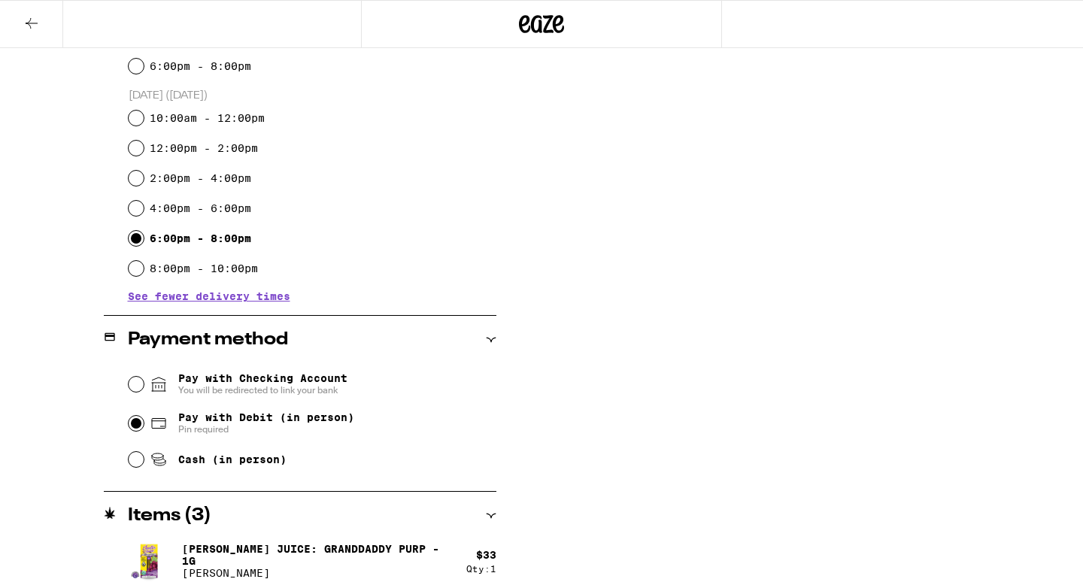
click at [139, 422] on input "Pay with Debit (in person) Pin required" at bounding box center [136, 423] width 15 height 15
radio input "true"
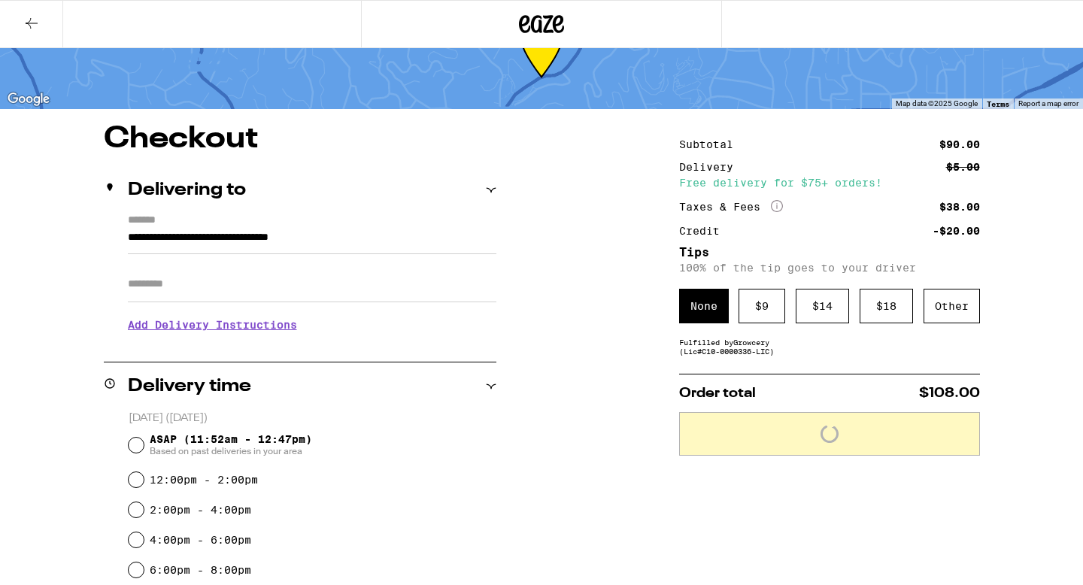
scroll to position [74, 0]
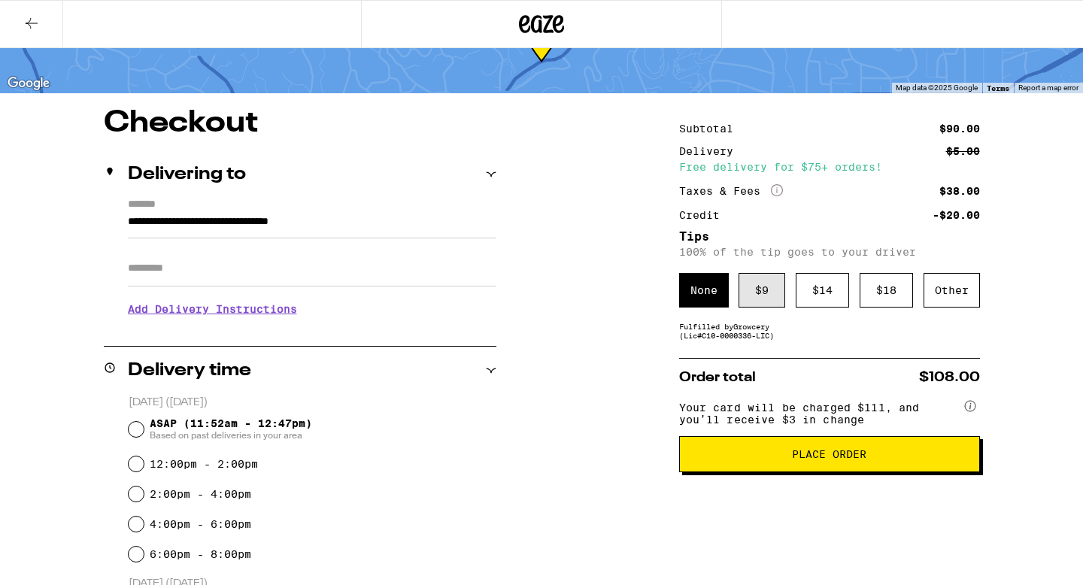
click at [536, 297] on div "$ 9" at bounding box center [762, 290] width 47 height 35
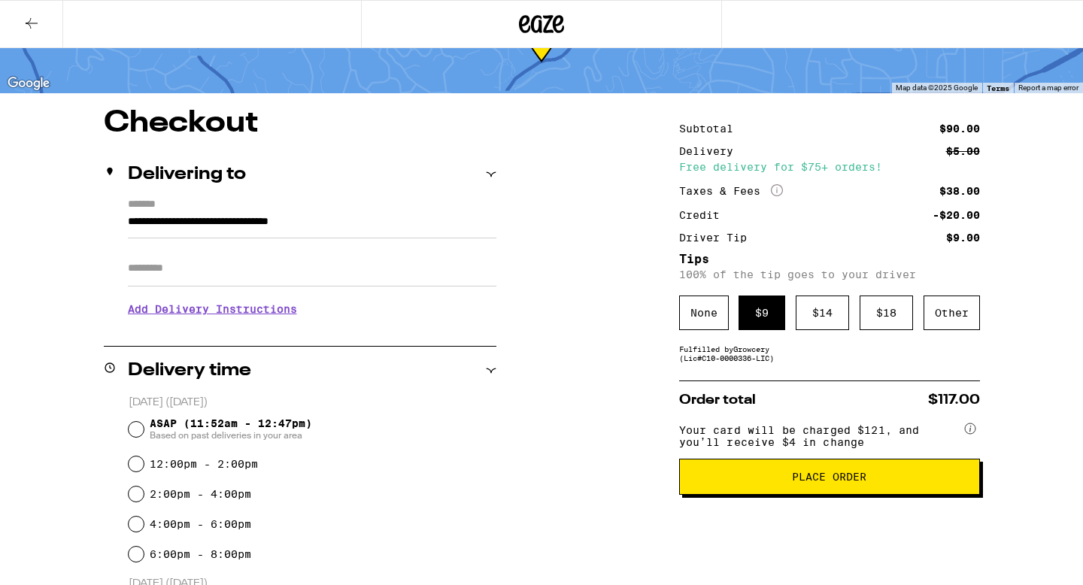
click at [536, 477] on button "Place Order" at bounding box center [829, 477] width 301 height 36
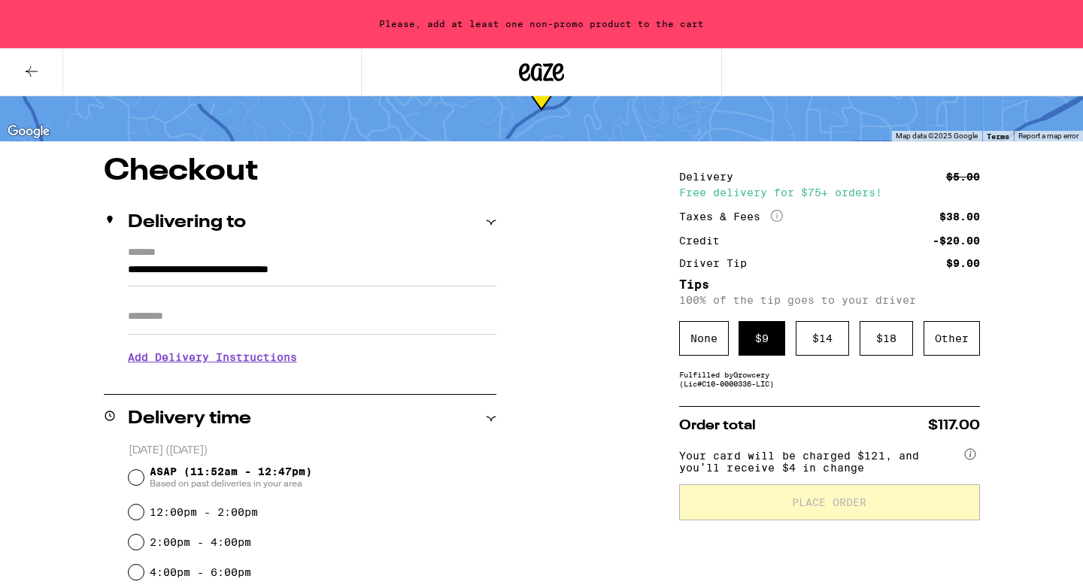
scroll to position [122, 0]
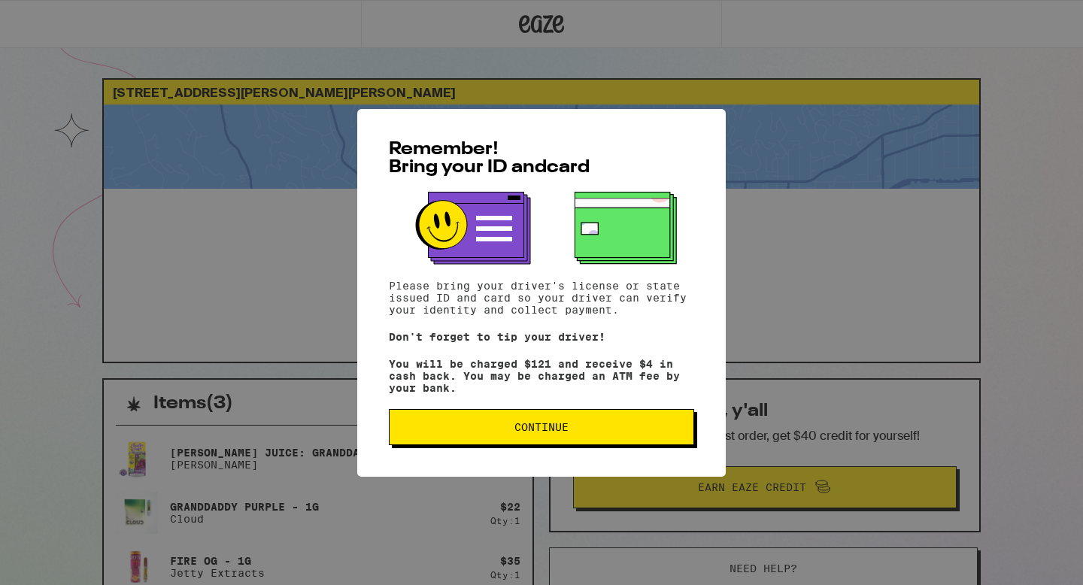
click at [536, 430] on span "Continue" at bounding box center [542, 427] width 54 height 11
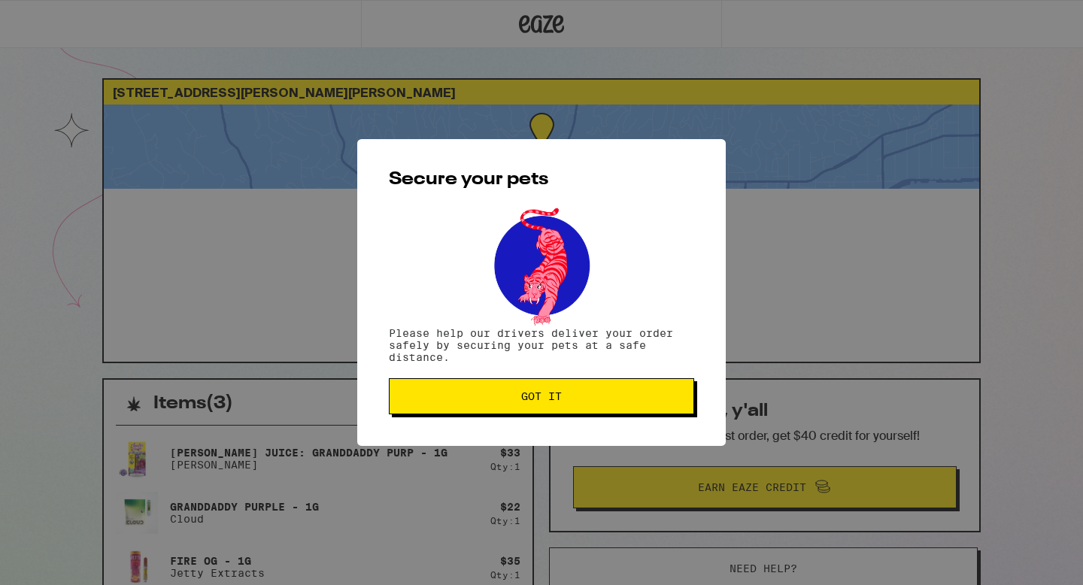
click at [536, 393] on span "Got it" at bounding box center [541, 396] width 41 height 11
